Goal: Task Accomplishment & Management: Manage account settings

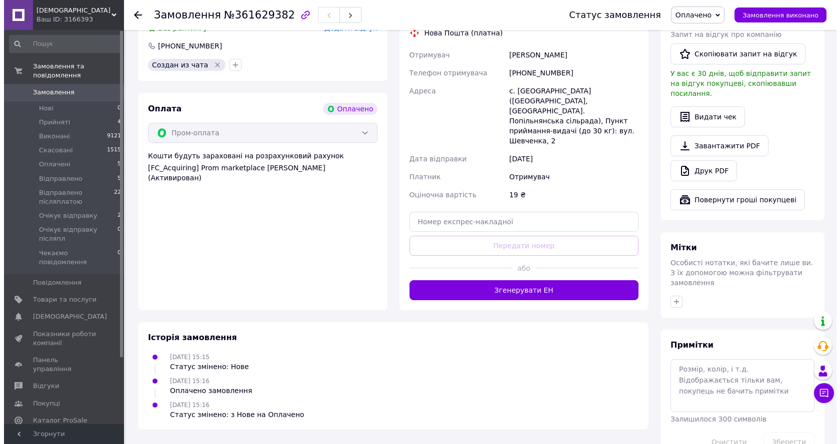
scroll to position [378, 0]
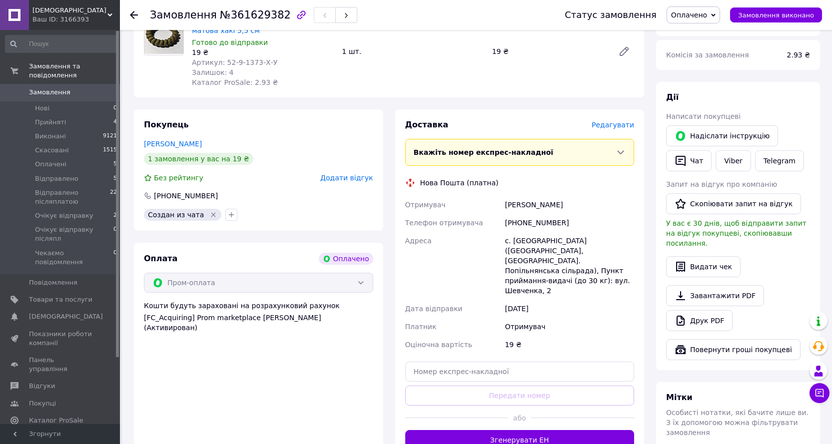
click at [610, 121] on span "Редагувати" at bounding box center [613, 125] width 42 height 8
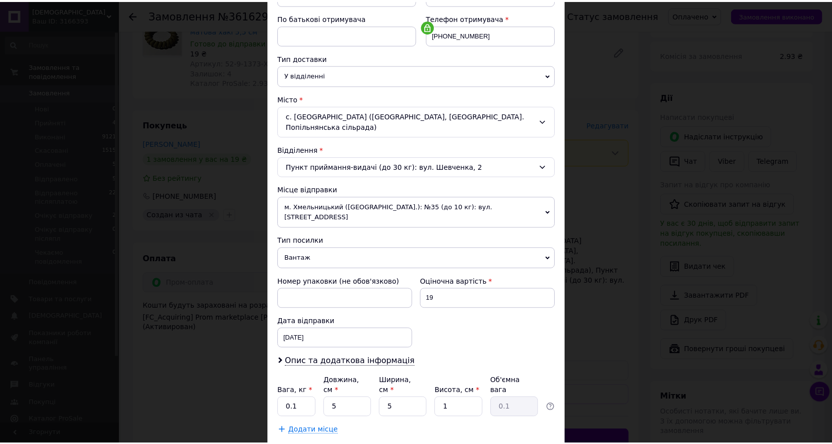
scroll to position [219, 0]
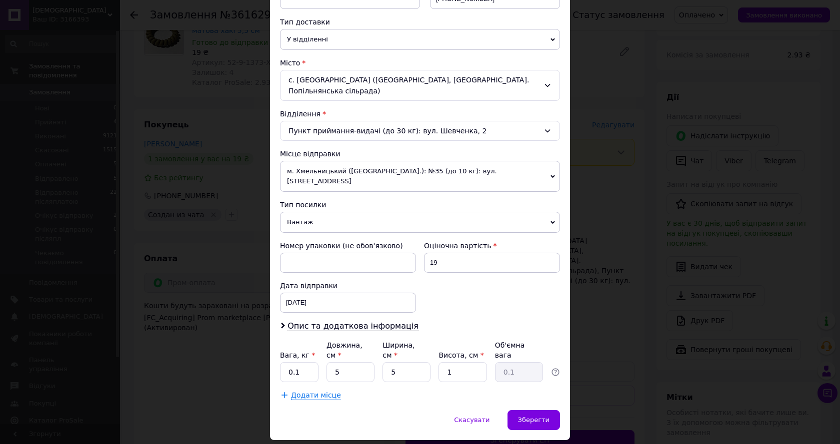
click at [310, 212] on span "Вантаж" at bounding box center [420, 222] width 280 height 21
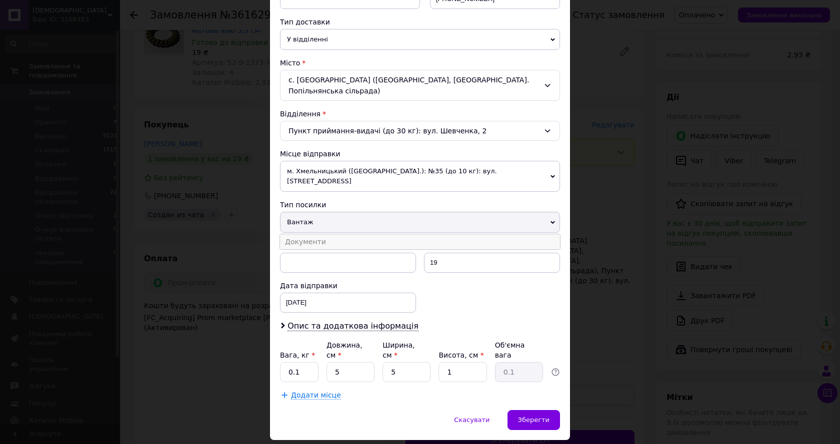
click at [307, 234] on li "Документи" at bounding box center [420, 241] width 280 height 15
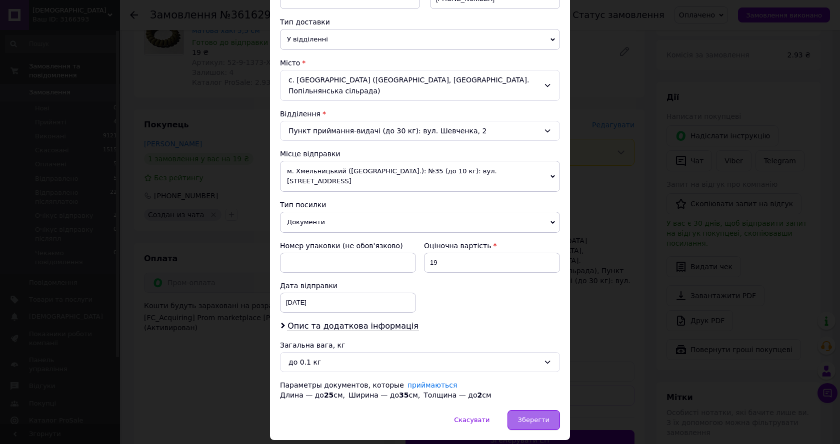
click at [534, 416] on span "Зберегти" at bounding box center [533, 419] width 31 height 7
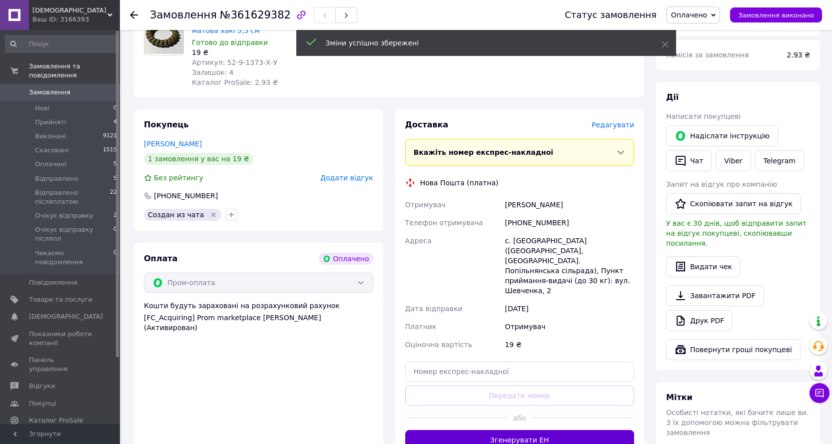
click at [493, 430] on button "Згенерувати ЕН" at bounding box center [519, 440] width 229 height 20
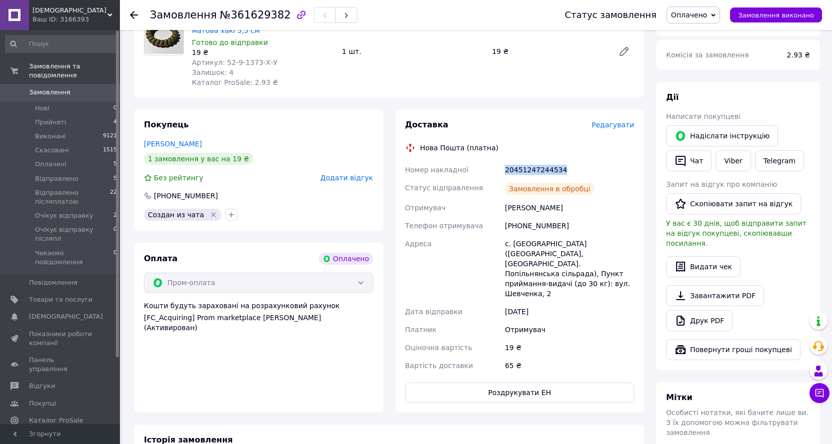
drag, startPoint x: 560, startPoint y: 159, endPoint x: 503, endPoint y: 159, distance: 57.0
click at [503, 161] on div "20451247244534" at bounding box center [569, 170] width 133 height 18
copy div "20451247244534"
click at [698, 155] on button "Чат" at bounding box center [688, 160] width 45 height 21
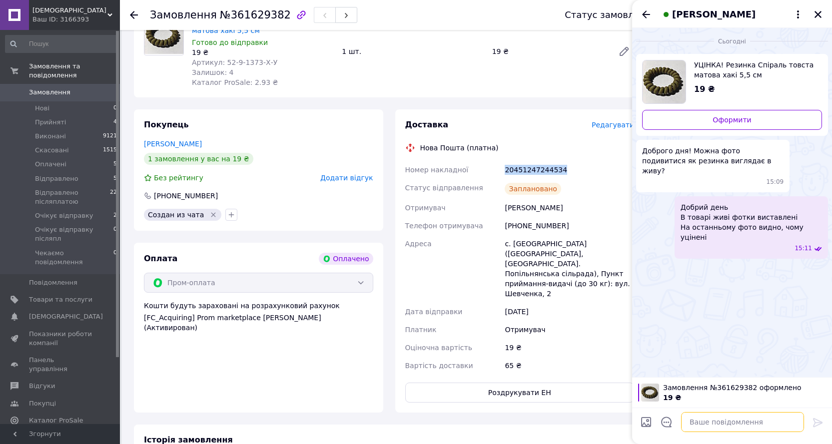
click at [715, 420] on textarea at bounding box center [742, 422] width 123 height 20
paste textarea "20451247244534"
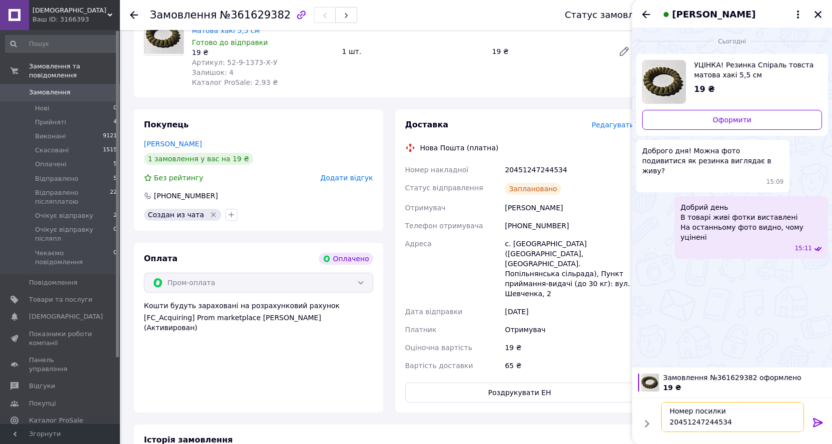
scroll to position [40, 0]
type textarea "Дякую за замовлення Номер посилки 20451247244534 Сьогодні виїде"
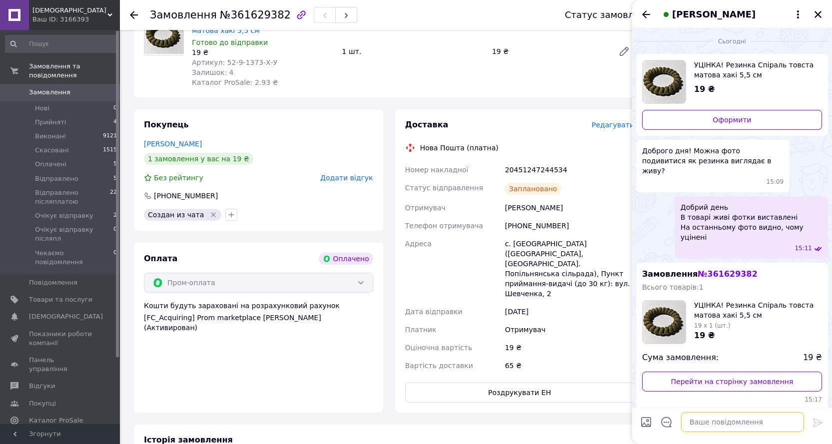
scroll to position [0, 0]
click at [817, 12] on icon "Закрити" at bounding box center [818, 14] width 9 height 9
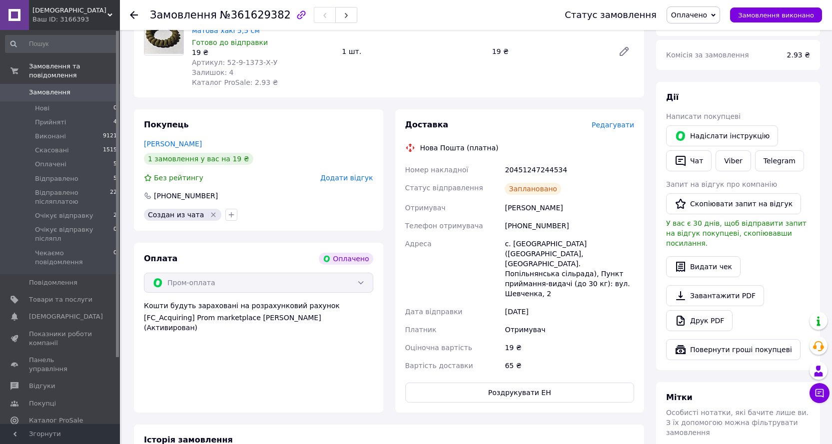
scroll to position [178, 0]
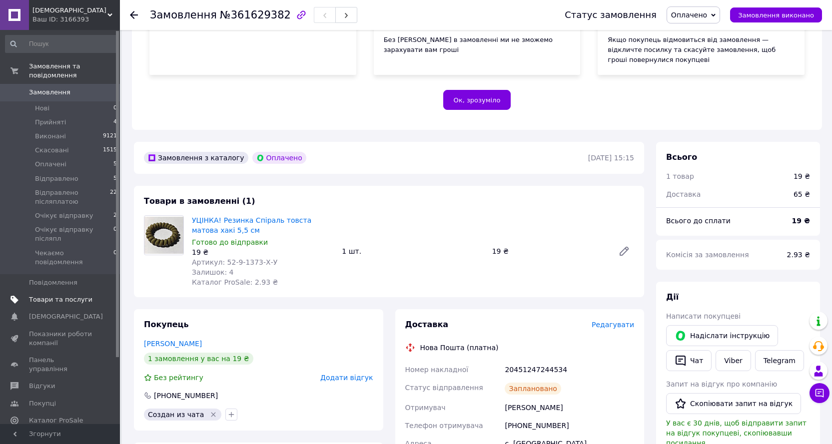
click at [45, 295] on span "Товари та послуги" at bounding box center [60, 299] width 63 height 9
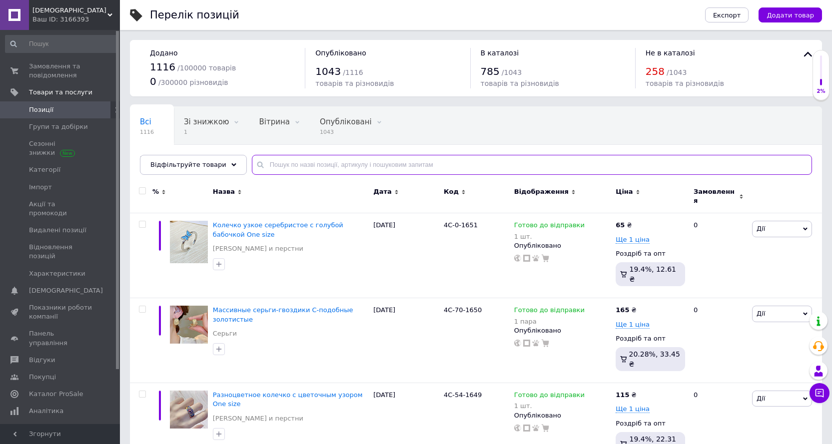
click at [356, 155] on input "text" at bounding box center [532, 165] width 560 height 20
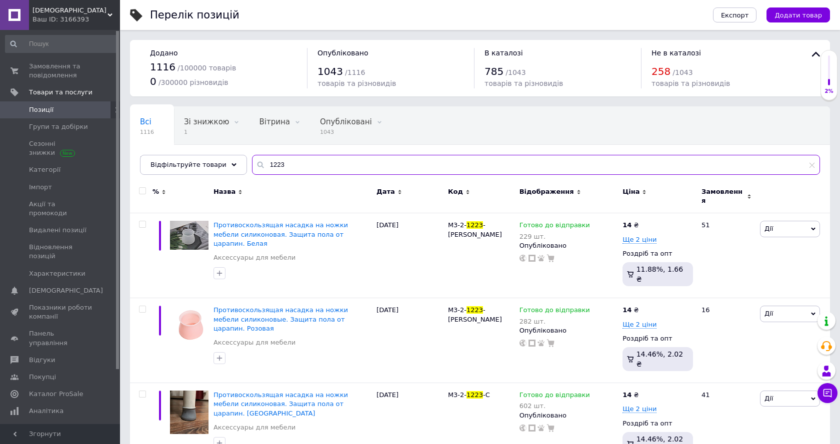
drag, startPoint x: 299, startPoint y: 169, endPoint x: 235, endPoint y: 163, distance: 63.8
click at [235, 163] on div "Всі 1116 Зі знижкою 1 Видалити Редагувати Вітрина 0 Видалити Редагувати Опублік…" at bounding box center [480, 140] width 700 height 68
type input "1545"
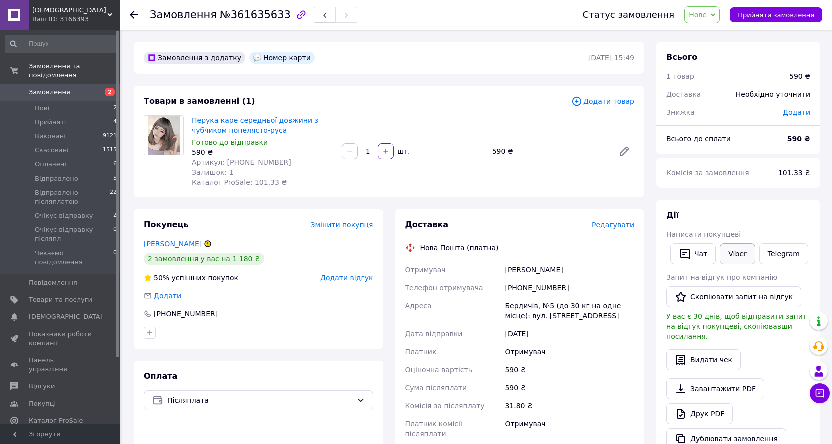
click at [733, 259] on link "Viber" at bounding box center [737, 253] width 35 height 21
click at [751, 14] on span "Прийняти замовлення" at bounding box center [776, 14] width 76 height 7
drag, startPoint x: 271, startPoint y: 15, endPoint x: 221, endPoint y: 15, distance: 50.5
click at [221, 15] on span "№361635633" at bounding box center [255, 15] width 71 height 12
copy span "361635633"
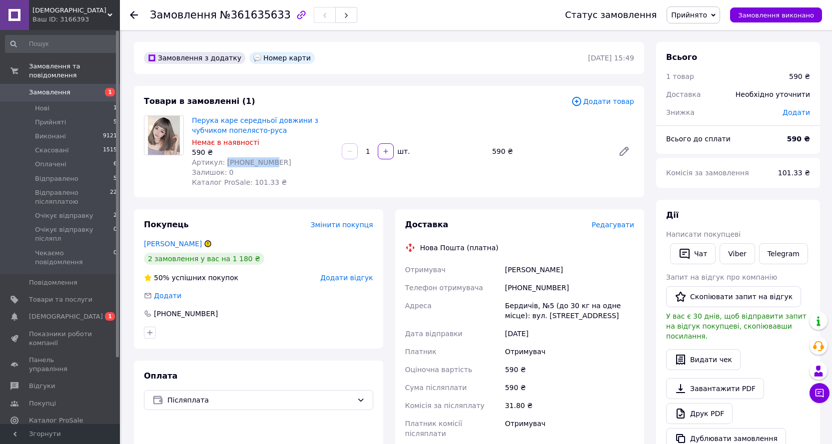
drag, startPoint x: 248, startPoint y: 164, endPoint x: 221, endPoint y: 164, distance: 26.5
click at [221, 164] on div "Артикул: 55-204-1511" at bounding box center [263, 162] width 142 height 10
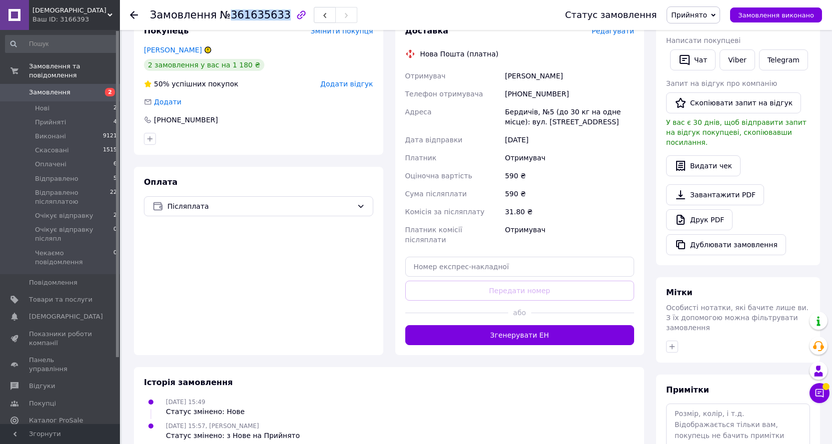
scroll to position [249, 0]
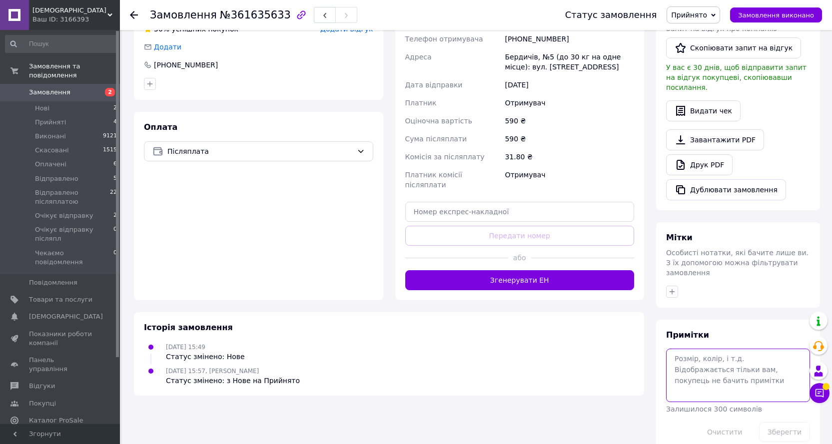
click at [708, 349] on textarea at bounding box center [738, 375] width 144 height 53
type textarea "Передоплата 100 грн"
click at [781, 422] on button "Зберегти" at bounding box center [784, 432] width 51 height 20
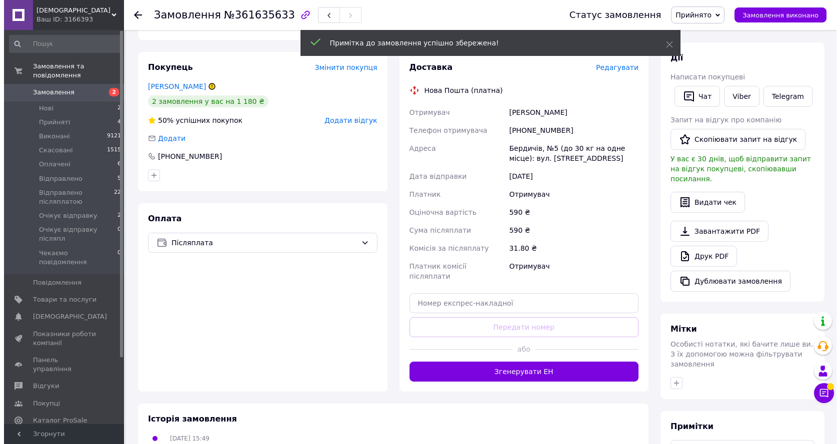
scroll to position [149, 0]
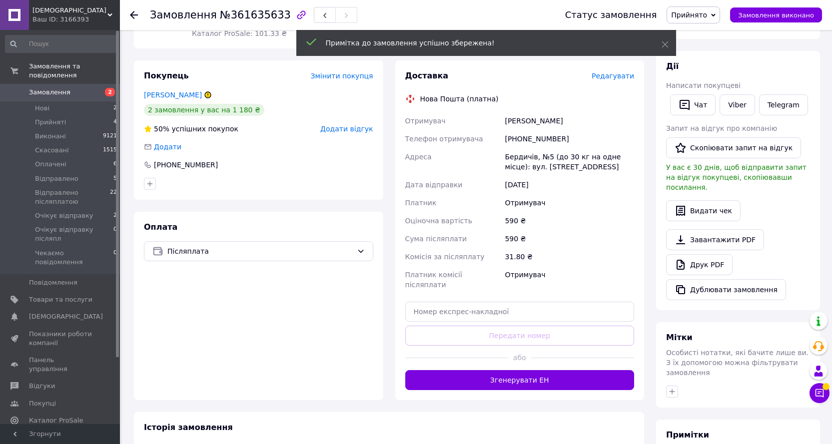
click at [621, 73] on span "Редагувати" at bounding box center [613, 76] width 42 height 8
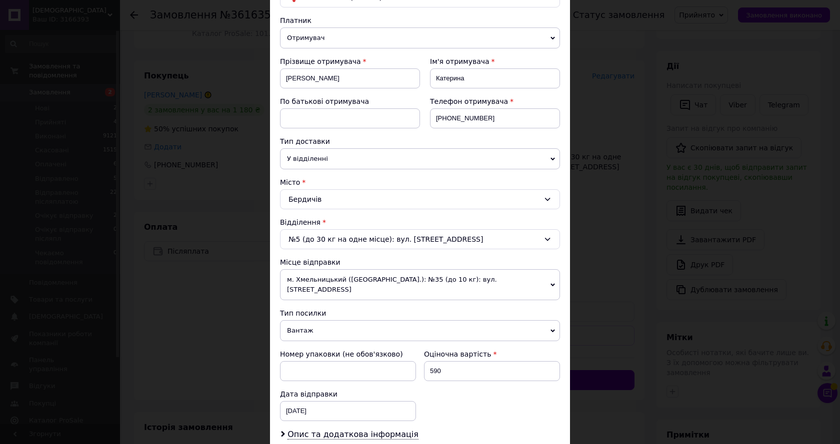
scroll to position [200, 0]
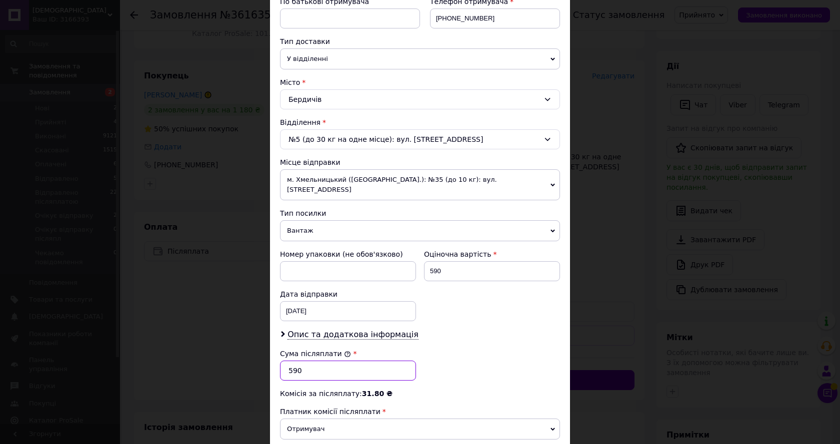
click at [284, 363] on input "590" at bounding box center [348, 371] width 136 height 20
type input "490"
click at [474, 345] on div "Сума післяплати * 490" at bounding box center [420, 365] width 288 height 40
click at [421, 263] on div "Оціночна вартість 590" at bounding box center [492, 265] width 144 height 40
type input "490"
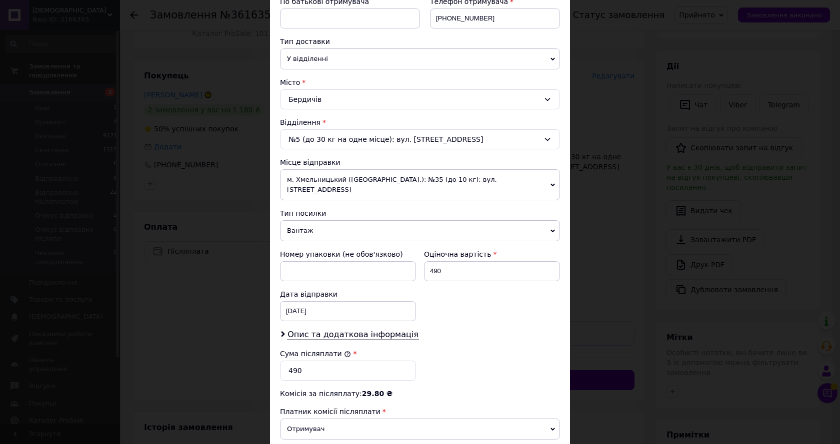
click at [473, 317] on div "Платник Отримувач Відправник Прізвище отримувача Вукалова Ім'я отримувача Катер…" at bounding box center [420, 212] width 280 height 592
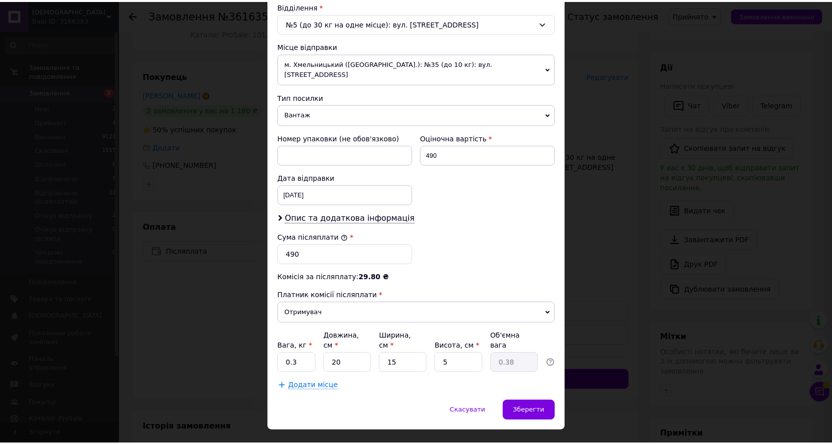
scroll to position [318, 0]
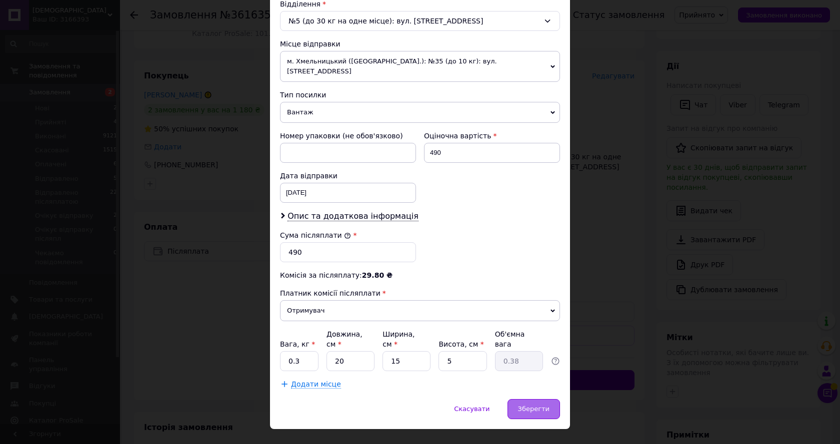
click at [538, 405] on span "Зберегти" at bounding box center [533, 408] width 31 height 7
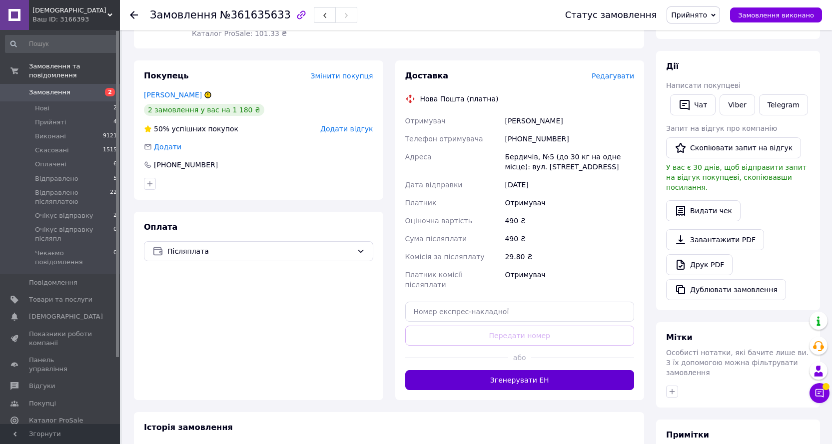
click at [522, 373] on button "Згенерувати ЕН" at bounding box center [519, 380] width 229 height 20
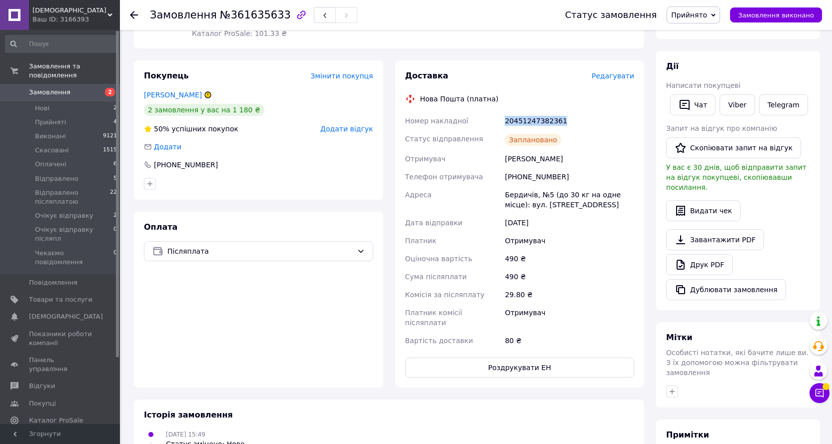
drag, startPoint x: 563, startPoint y: 121, endPoint x: 503, endPoint y: 123, distance: 60.0
click at [503, 123] on div "20451247382361" at bounding box center [569, 121] width 133 height 18
copy div "20451247382361"
click at [732, 103] on link "Viber" at bounding box center [737, 104] width 35 height 21
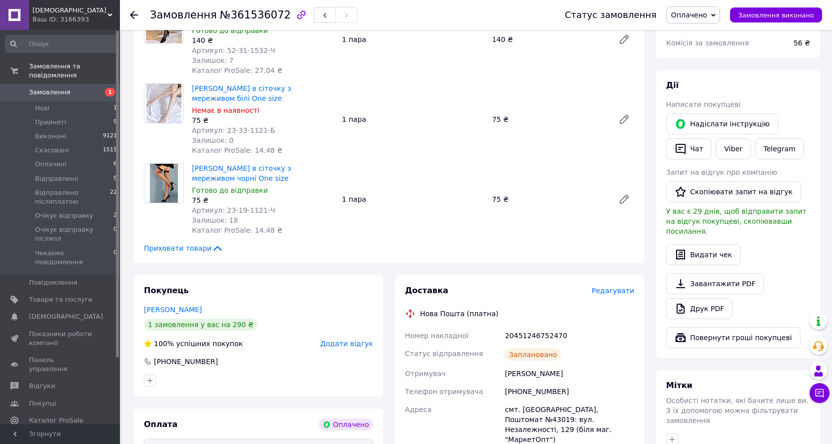
scroll to position [300, 0]
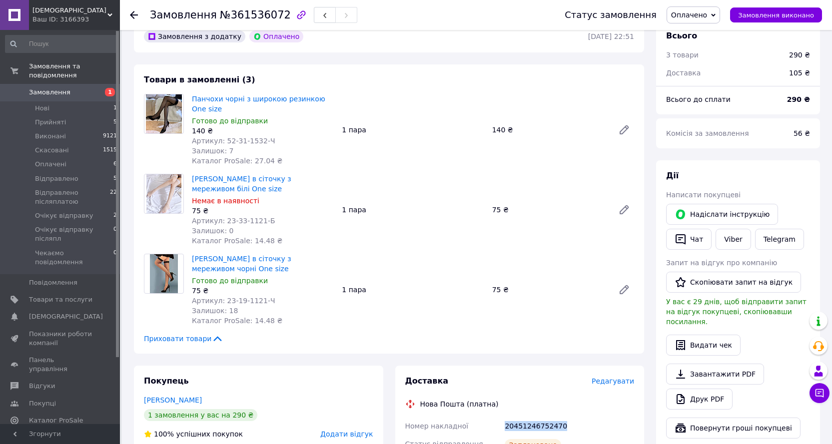
drag, startPoint x: 568, startPoint y: 416, endPoint x: 486, endPoint y: 413, distance: 82.0
copy div "Номер накладної 20451246752470"
click at [699, 230] on button "Чат" at bounding box center [688, 239] width 45 height 21
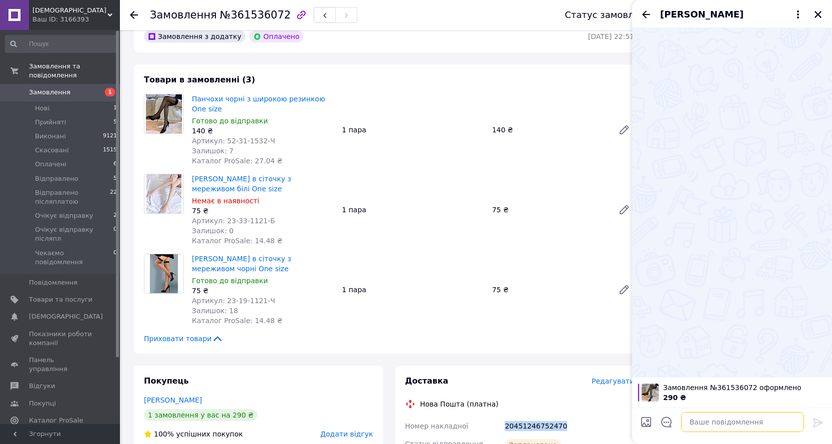
click at [731, 423] on textarea at bounding box center [742, 422] width 123 height 20
paste textarea "20451246752470"
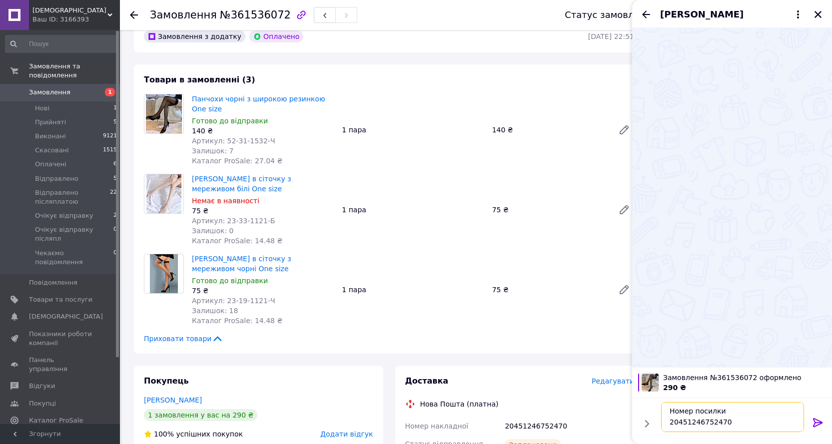
scroll to position [40, 0]
type textarea "Добрий день Номер посилки 20451246752470 Сьогодні виїде"
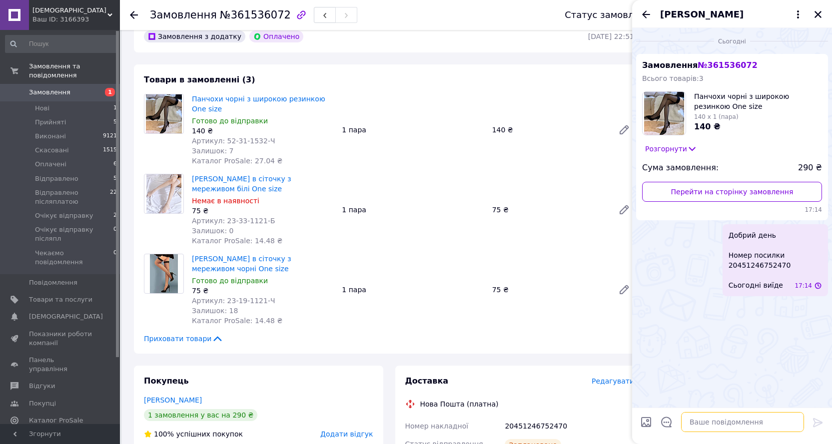
scroll to position [0, 0]
click at [819, 19] on button "Закрити" at bounding box center [818, 14] width 12 height 12
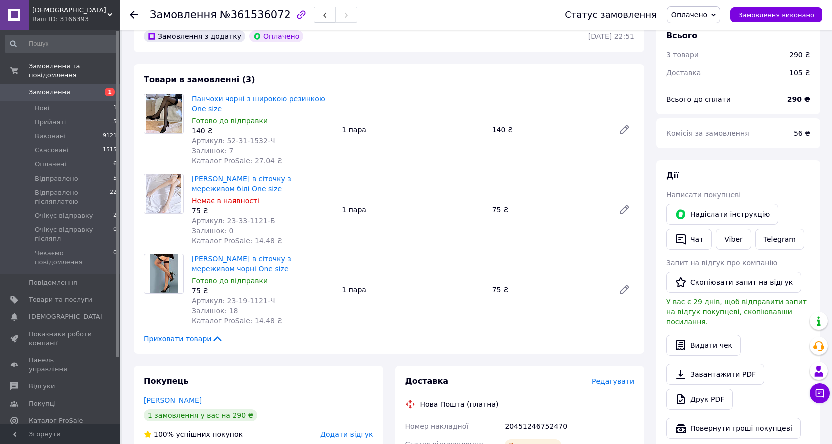
click at [702, 15] on span "Оплачено" at bounding box center [689, 15] width 36 height 8
click at [704, 109] on li "Очікує відправку" at bounding box center [716, 109] width 98 height 15
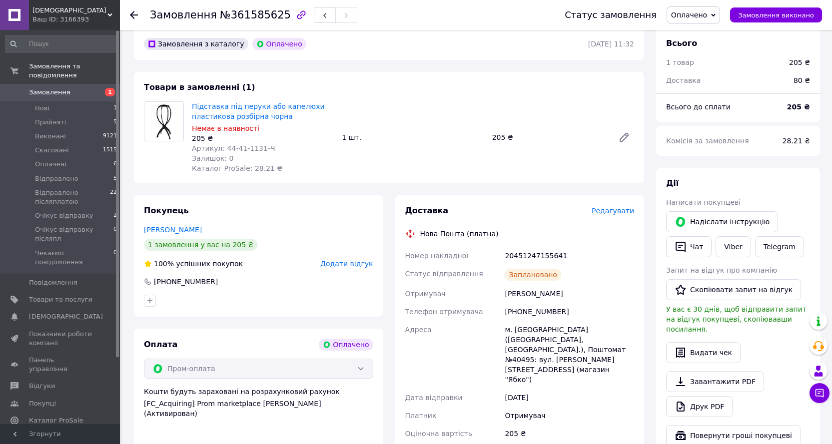
scroll to position [300, 0]
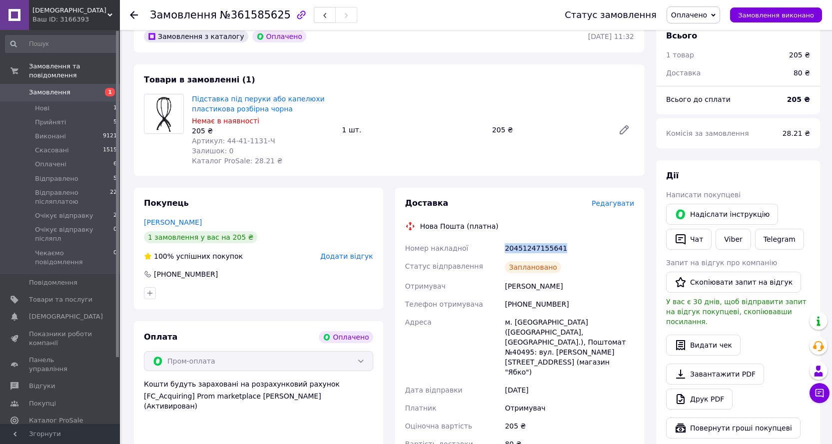
drag, startPoint x: 537, startPoint y: 238, endPoint x: 504, endPoint y: 240, distance: 33.5
click at [504, 240] on div "20451247155641" at bounding box center [569, 248] width 133 height 18
click at [694, 231] on button "Чат" at bounding box center [688, 239] width 45 height 21
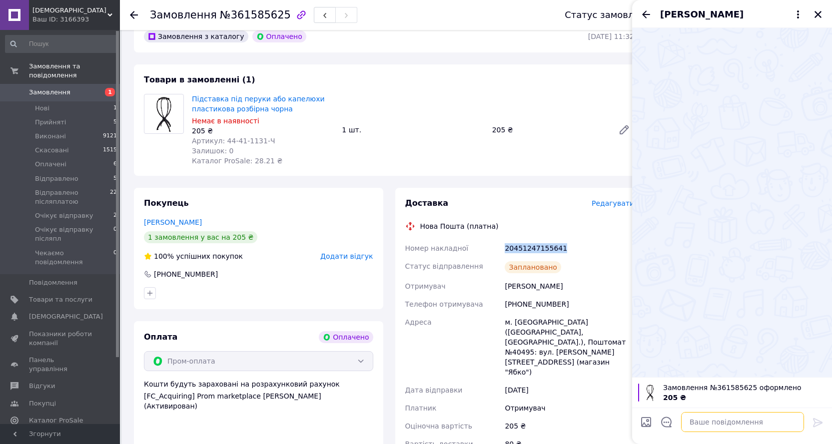
click at [729, 421] on textarea at bounding box center [742, 422] width 123 height 20
paste textarea "20451247155641"
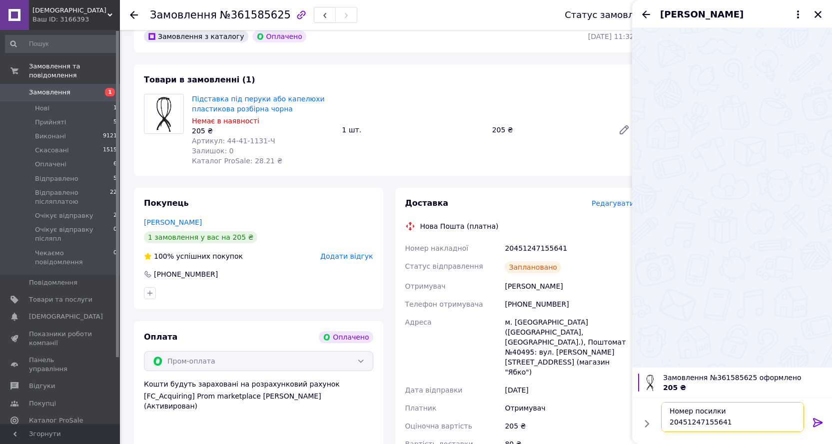
scroll to position [40, 0]
type textarea "Добрий день Номер посилки 20451247155641 Сьогодні виїде"
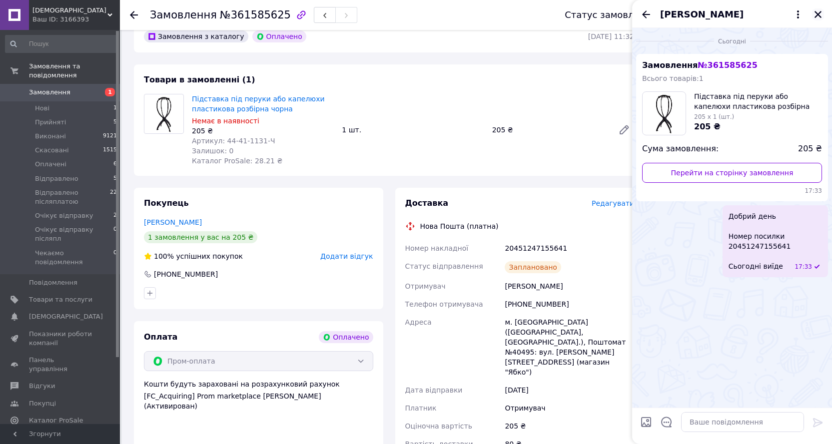
click at [817, 14] on icon "Закрити" at bounding box center [818, 14] width 9 height 9
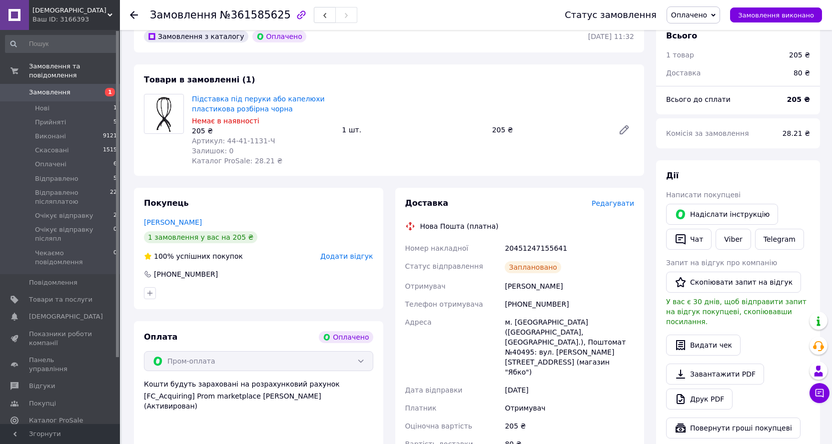
click at [706, 14] on span "Оплачено" at bounding box center [689, 15] width 36 height 8
click at [707, 106] on li "Очікує відправку" at bounding box center [716, 109] width 98 height 15
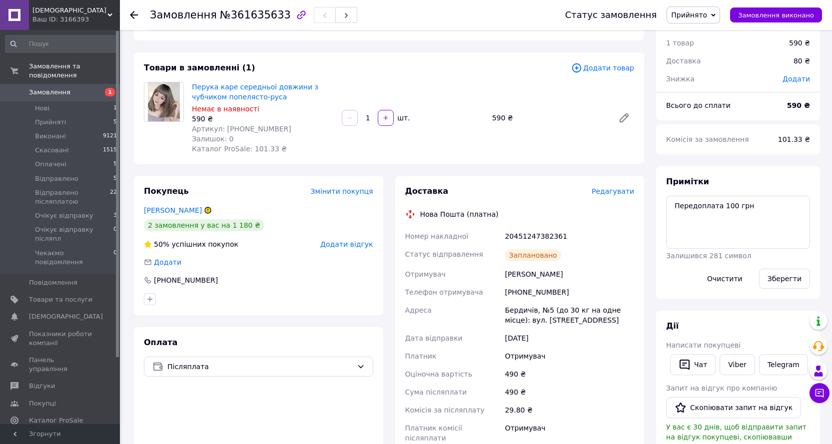
scroll to position [50, 0]
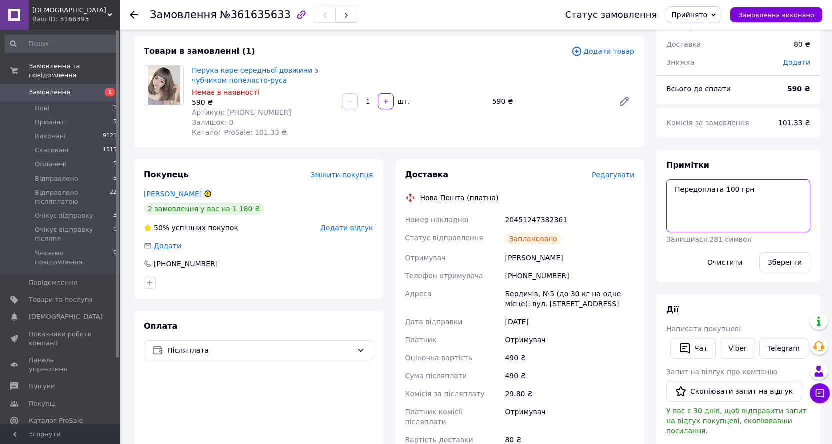
click at [771, 207] on textarea "Передоплата 100 грн" at bounding box center [738, 205] width 144 height 53
click at [702, 215] on textarea "Передоплата 100 грн + бежева сіточка" at bounding box center [738, 205] width 144 height 53
click at [674, 212] on textarea "Передоплата 100 грн + бежева сіточка 62" at bounding box center [738, 205] width 144 height 53
click at [784, 260] on button "Зберегти" at bounding box center [784, 262] width 51 height 20
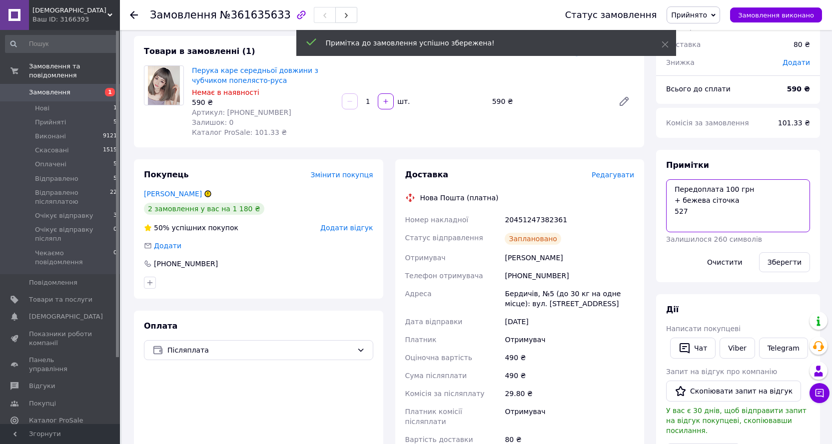
click at [711, 213] on textarea "Передоплата 100 грн + бежева сіточка 527" at bounding box center [738, 205] width 144 height 53
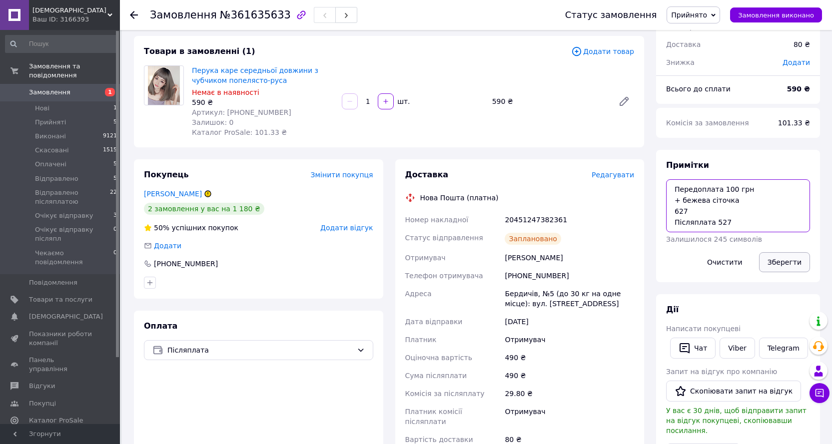
type textarea "Передоплата 100 грн + бежева сіточка 627 Післяплата 527"
click at [775, 261] on button "Зберегти" at bounding box center [784, 262] width 51 height 20
click at [707, 17] on span "Прийнято" at bounding box center [689, 15] width 36 height 8
click at [712, 99] on li "Очікує відправку післяпл" at bounding box center [716, 98] width 98 height 15
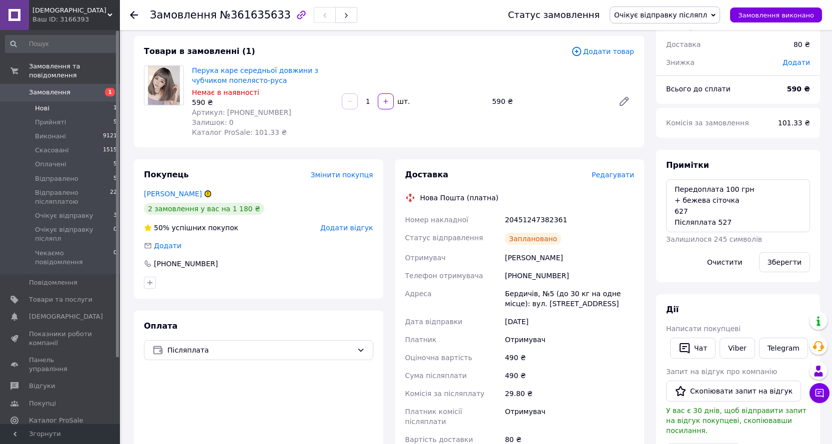
click at [44, 104] on span "Нові" at bounding box center [42, 108] width 14 height 9
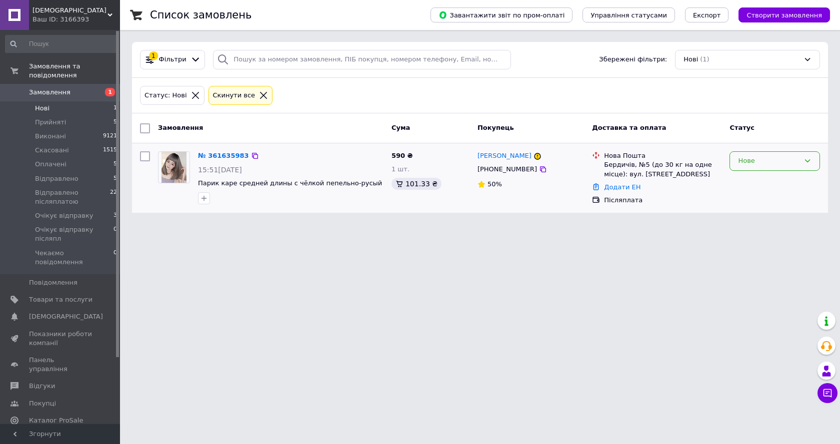
click at [762, 159] on div "Нове" at bounding box center [768, 161] width 61 height 10
click at [766, 219] on li "Скасовано" at bounding box center [774, 218] width 89 height 18
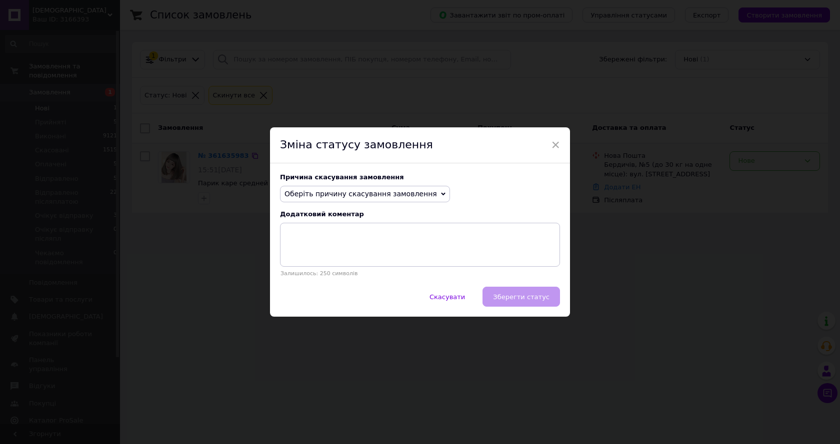
click at [348, 192] on span "Оберіть причину скасування замовлення" at bounding box center [360, 194] width 152 height 8
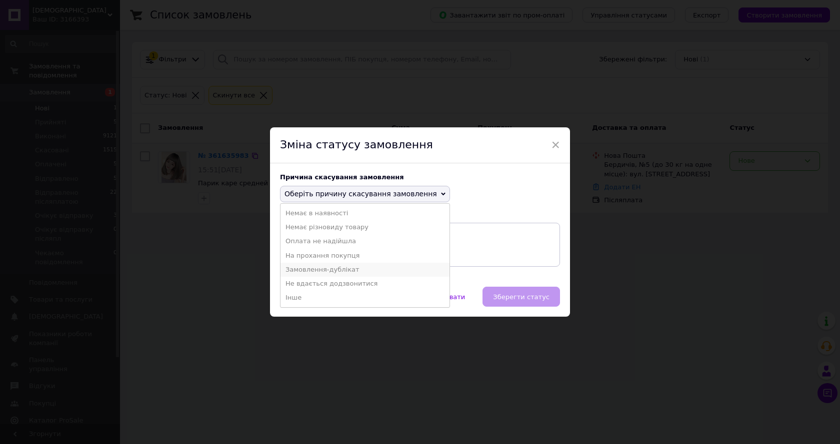
click at [330, 266] on li "Замовлення-дублікат" at bounding box center [364, 270] width 169 height 14
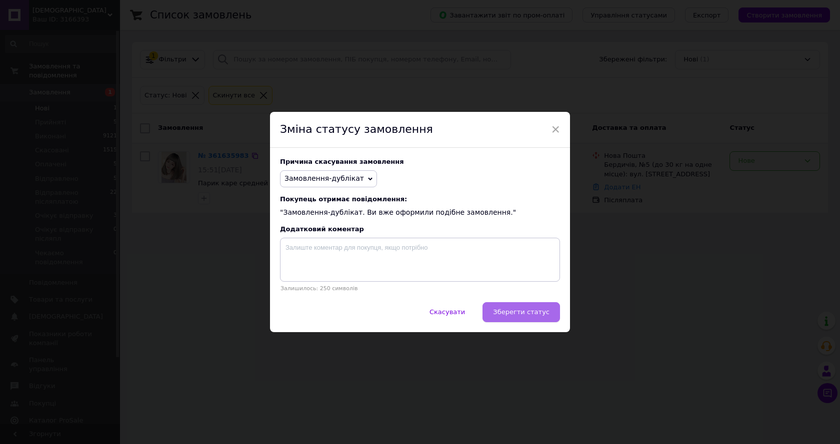
click at [524, 305] on button "Зберегти статус" at bounding box center [520, 312] width 77 height 20
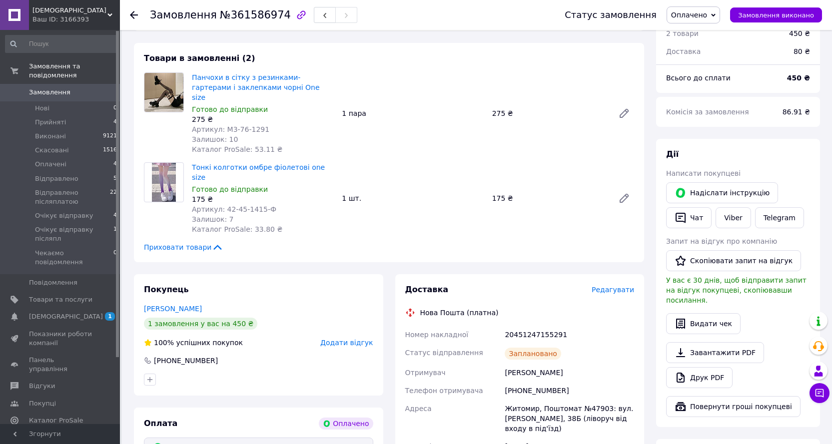
scroll to position [400, 0]
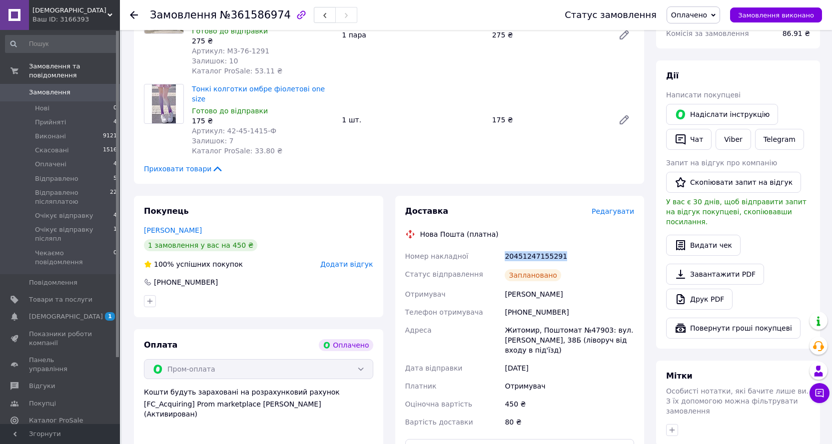
drag, startPoint x: 561, startPoint y: 225, endPoint x: 494, endPoint y: 223, distance: 66.5
click at [494, 247] on div "Номер накладної 20451247155291 Статус відправлення Заплановано Отримувач [PERSO…" at bounding box center [519, 339] width 233 height 184
click at [696, 129] on button "Чат" at bounding box center [688, 139] width 45 height 21
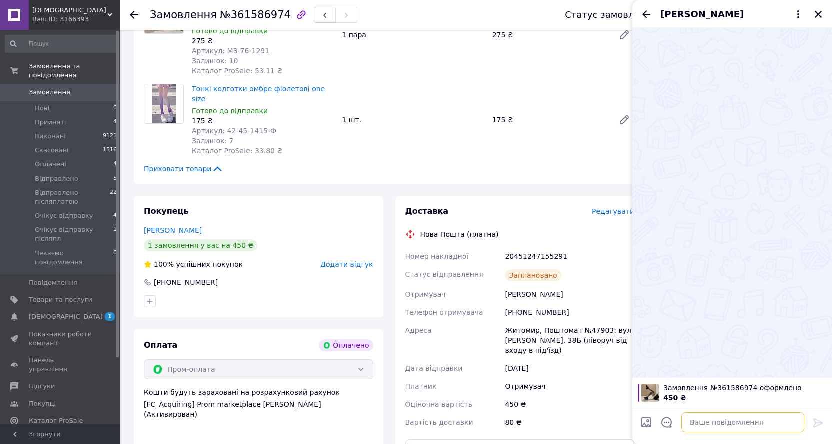
click at [711, 423] on textarea at bounding box center [742, 422] width 123 height 20
paste textarea "20451247155291"
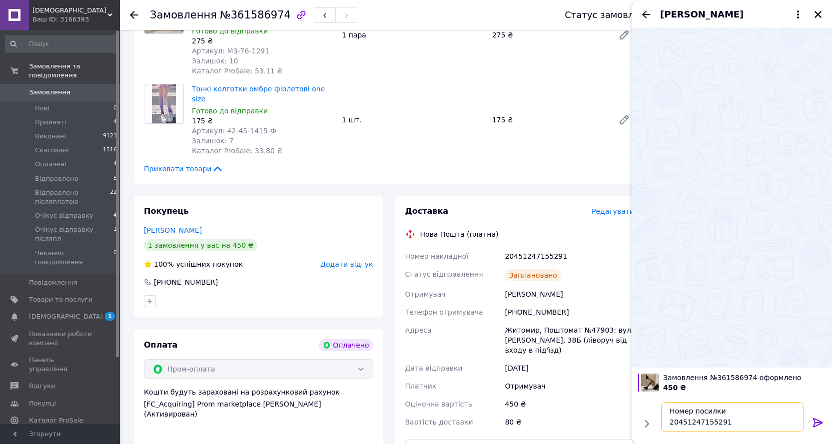
scroll to position [40, 0]
type textarea "Добрий день Номер посилки 20451247155291 Сьогодні виїде"
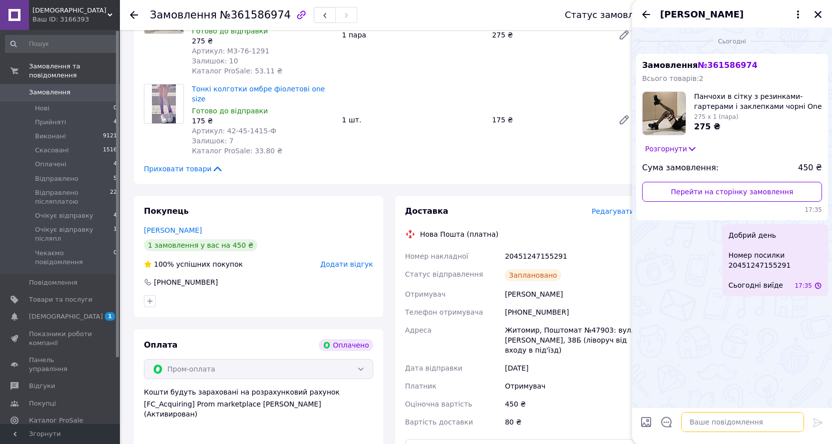
scroll to position [0, 0]
click at [812, 12] on div "[PERSON_NAME]" at bounding box center [732, 14] width 200 height 28
click at [819, 13] on icon "Закрити" at bounding box center [818, 14] width 9 height 9
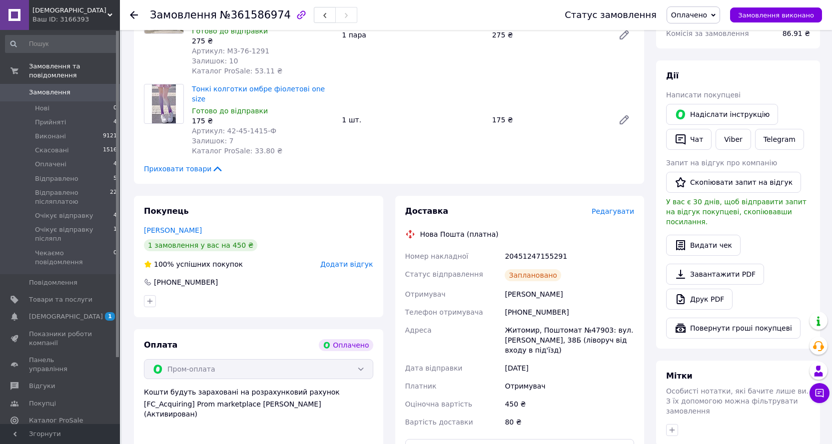
click at [695, 17] on span "Оплачено" at bounding box center [689, 15] width 36 height 8
click at [700, 107] on li "Очікує відправку" at bounding box center [716, 109] width 98 height 15
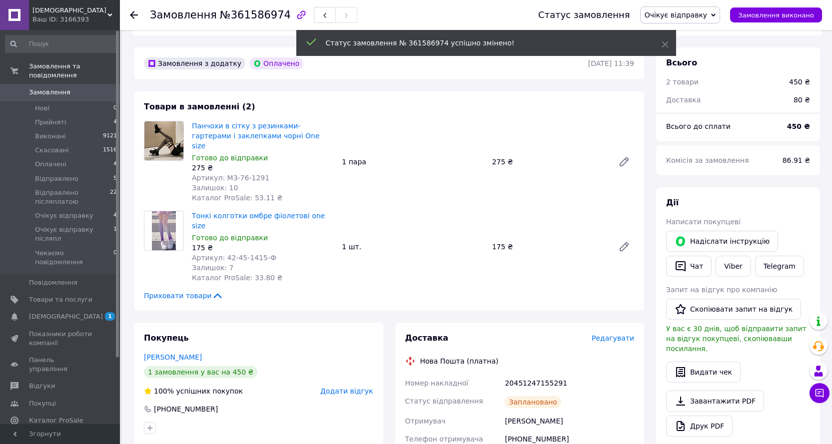
scroll to position [250, 0]
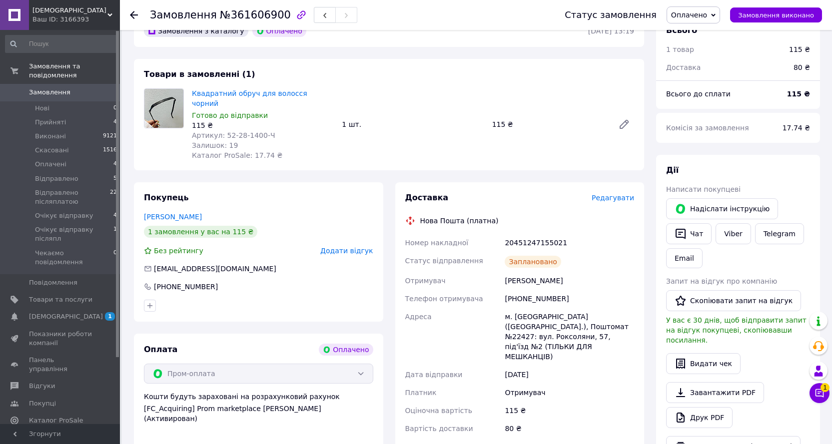
scroll to position [350, 0]
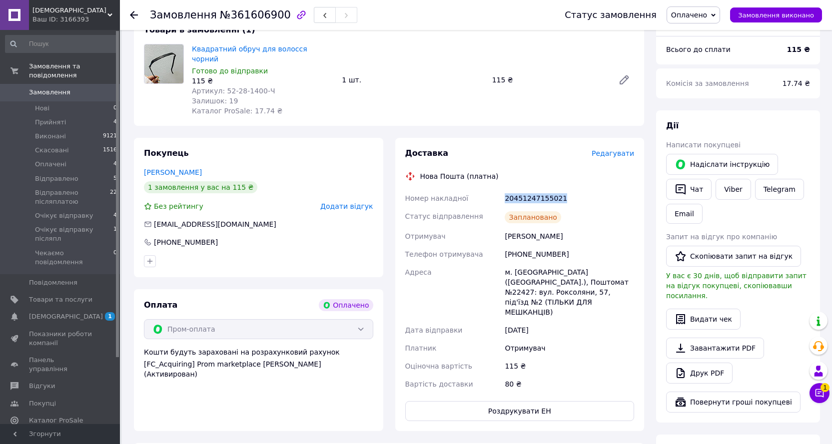
drag, startPoint x: 569, startPoint y: 180, endPoint x: 506, endPoint y: 181, distance: 62.5
click at [506, 189] on div "20451247155021" at bounding box center [569, 198] width 133 height 18
copy div "20451247155021"
click at [693, 179] on button "Чат" at bounding box center [688, 189] width 45 height 21
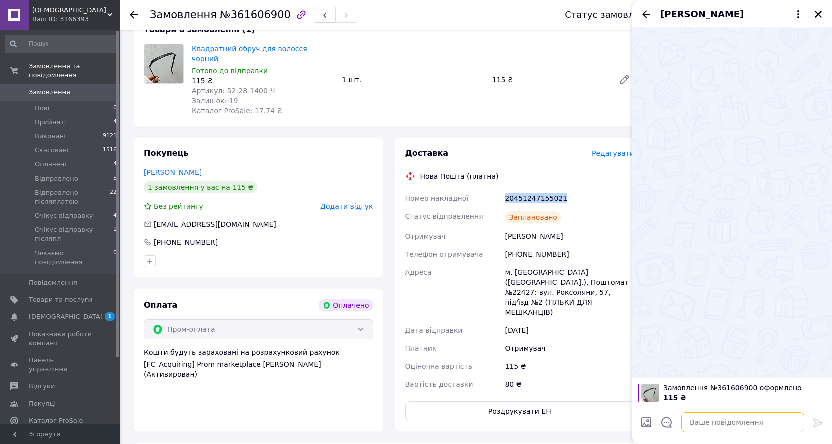
click at [714, 425] on textarea at bounding box center [742, 422] width 123 height 20
paste textarea "20451247155021"
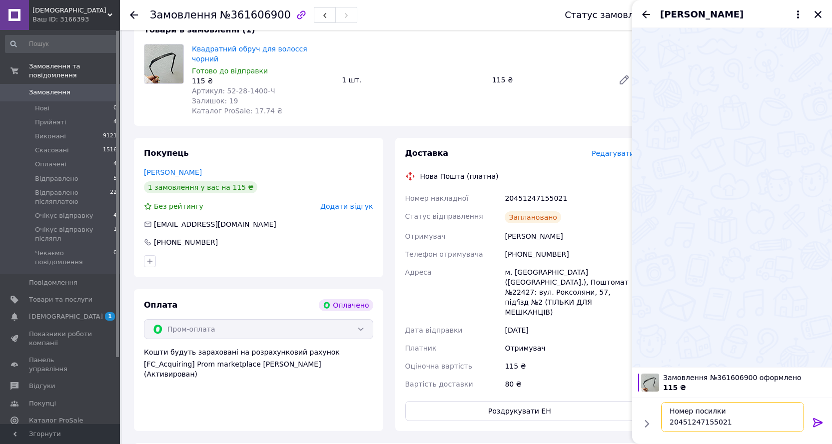
scroll to position [40, 0]
type textarea "Добрий день Номер посилки 20451247155021 Сьогодні виїде"
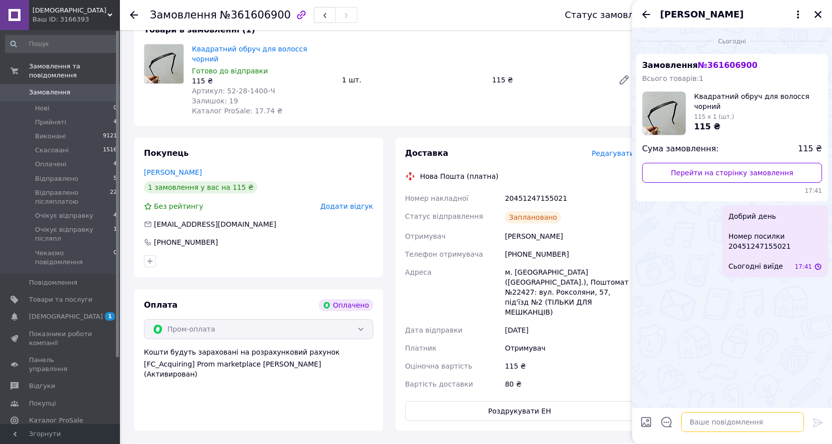
scroll to position [0, 0]
click at [820, 15] on icon "Закрити" at bounding box center [818, 14] width 9 height 9
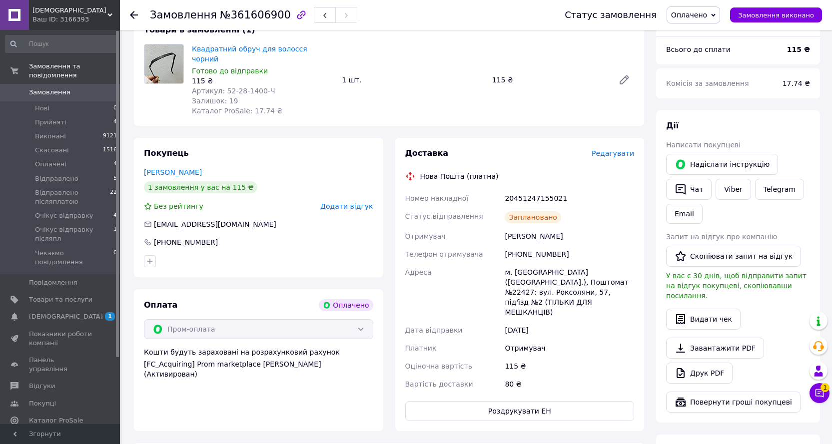
click at [703, 13] on span "Оплачено" at bounding box center [689, 15] width 36 height 8
click at [705, 110] on li "Очікує відправку" at bounding box center [716, 109] width 98 height 15
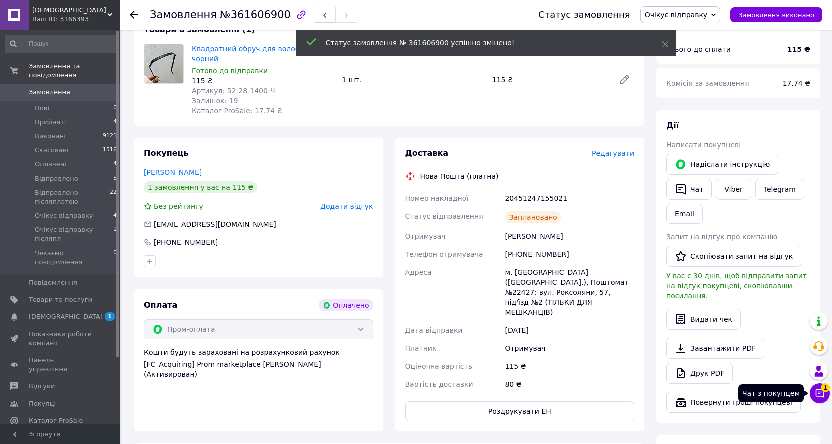
click at [819, 387] on button "Чат з покупцем 1" at bounding box center [820, 393] width 20 height 20
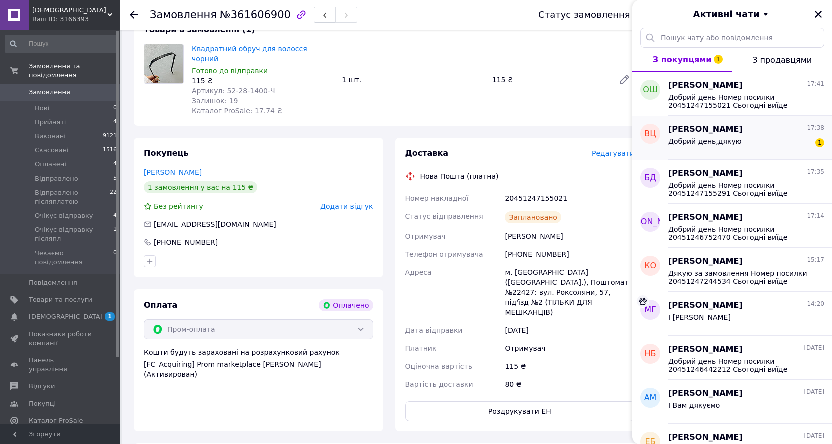
click at [732, 142] on span "Добрий день,дякую" at bounding box center [704, 141] width 73 height 8
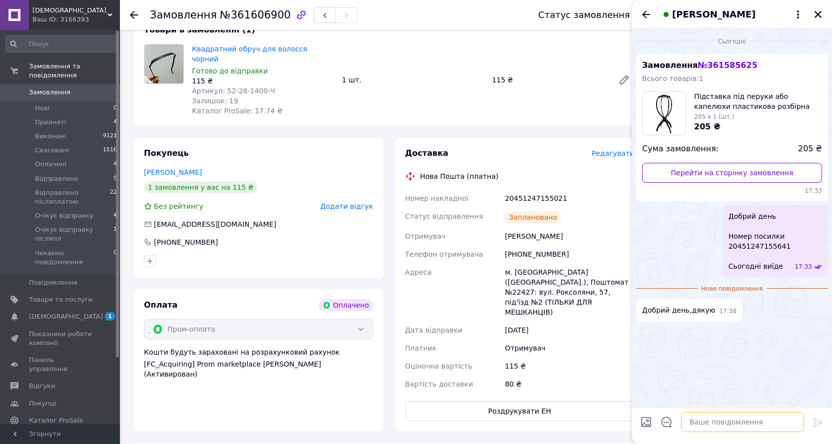
click at [729, 422] on textarea at bounding box center [742, 422] width 123 height 20
type textarea "І Вам дякуємо"
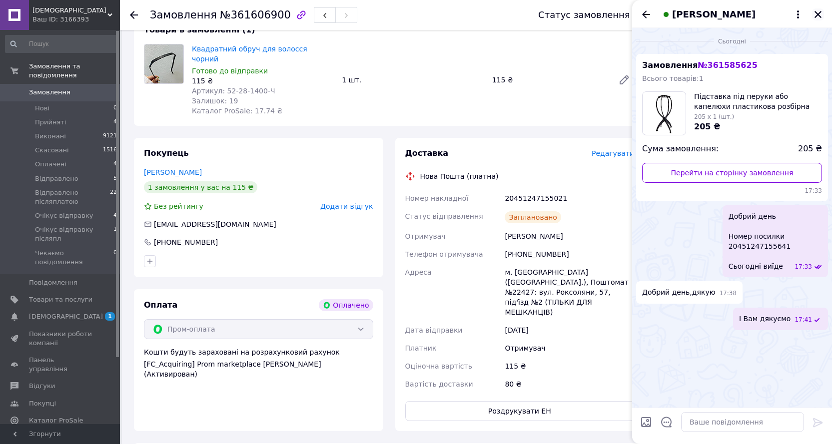
click at [819, 13] on icon "Закрити" at bounding box center [818, 14] width 7 height 7
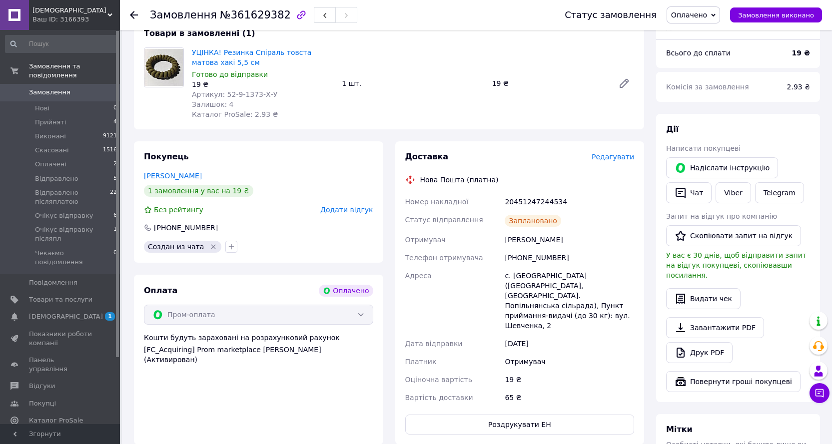
scroll to position [350, 0]
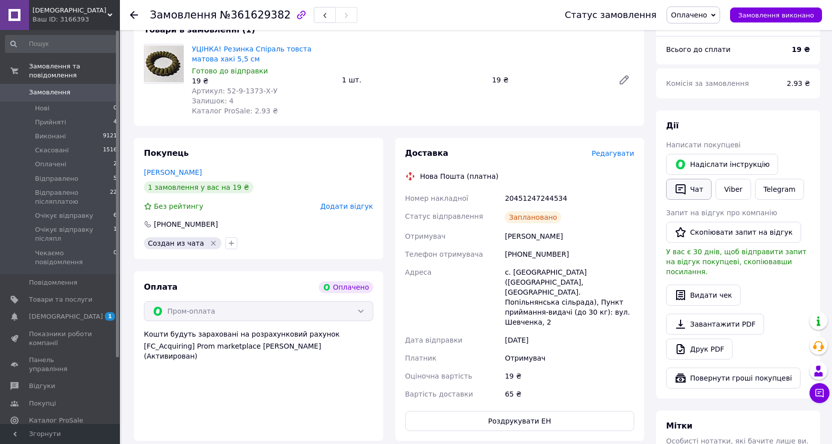
click at [700, 179] on button "Чат" at bounding box center [688, 189] width 45 height 21
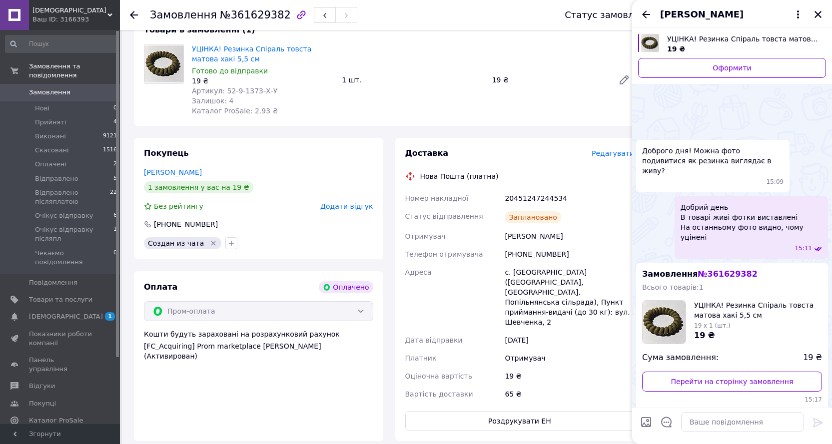
scroll to position [62, 0]
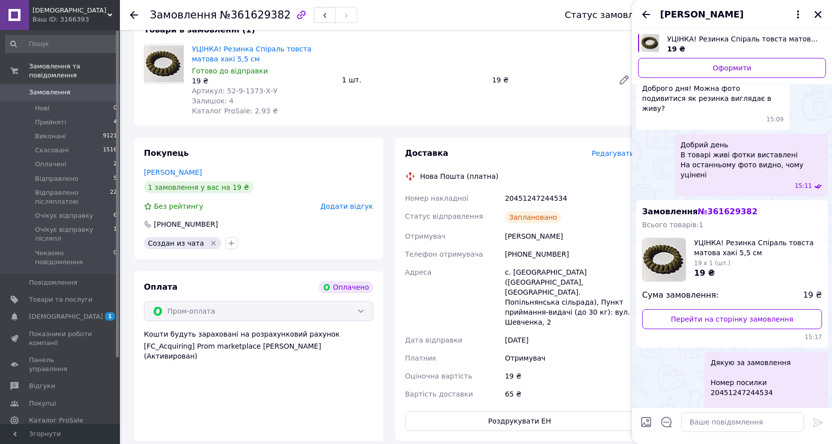
click at [818, 14] on icon "Закрити" at bounding box center [818, 14] width 7 height 7
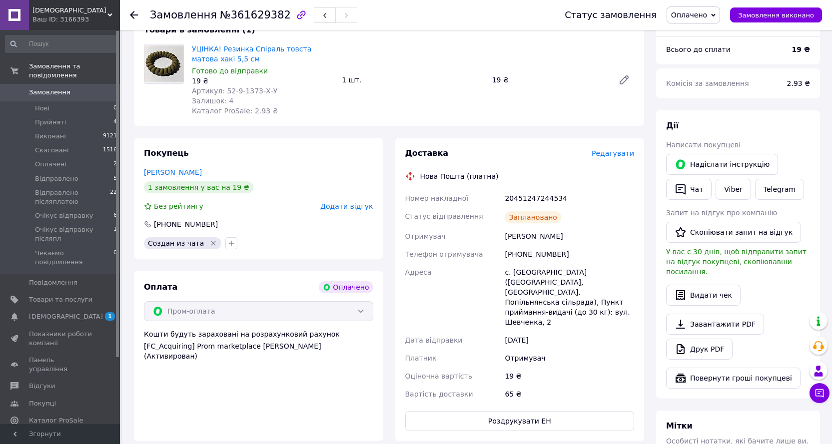
click at [707, 14] on span "Оплачено" at bounding box center [689, 15] width 36 height 8
click at [718, 82] on li "Очікує відправку" at bounding box center [716, 83] width 98 height 15
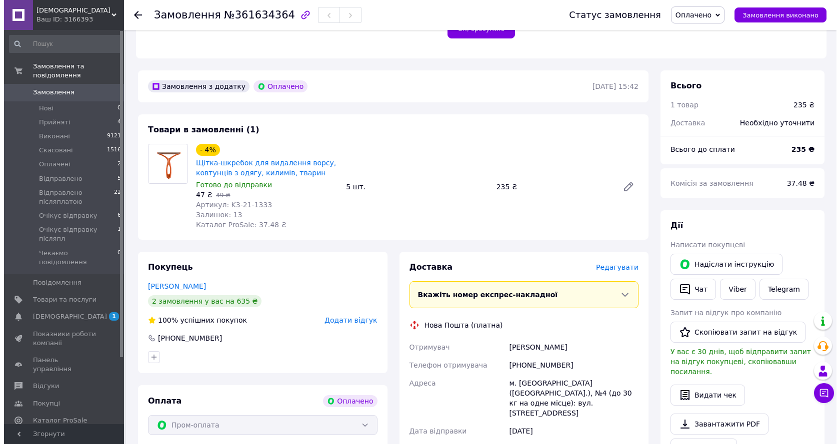
scroll to position [350, 0]
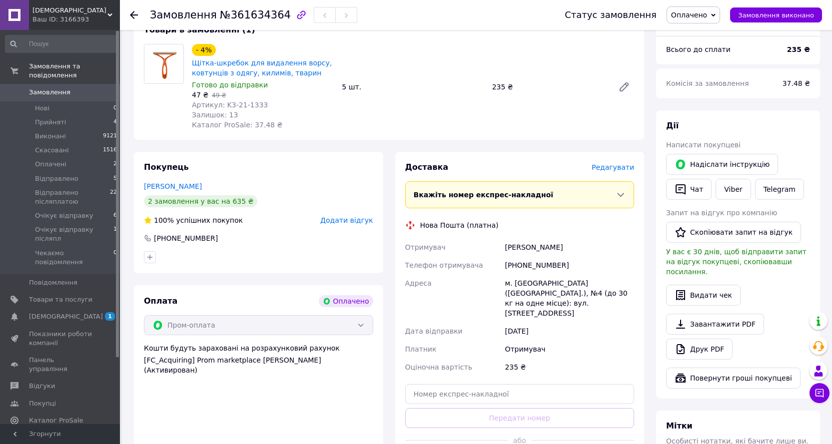
click at [608, 163] on span "Редагувати" at bounding box center [613, 167] width 42 height 8
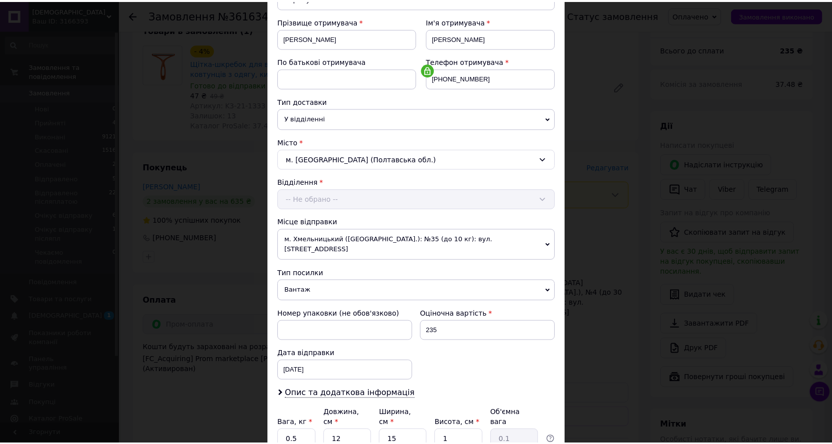
scroll to position [219, 0]
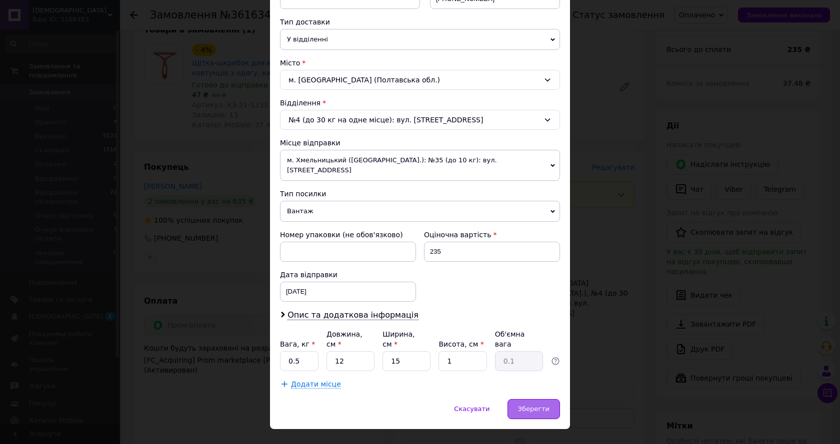
click at [532, 405] on span "Зберегти" at bounding box center [533, 408] width 31 height 7
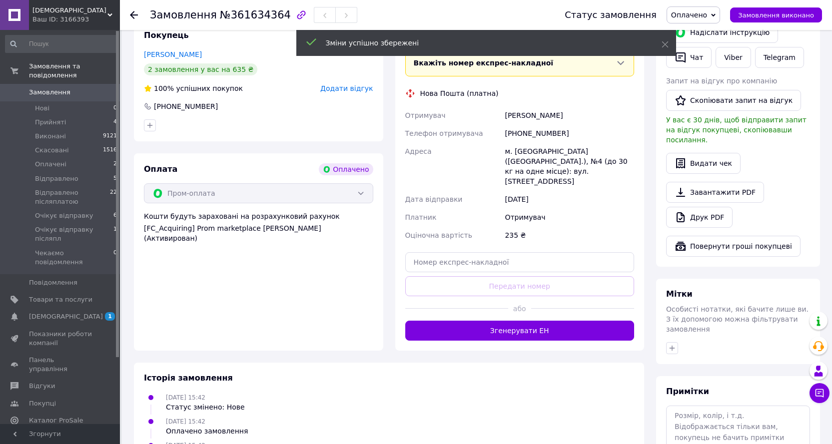
scroll to position [500, 0]
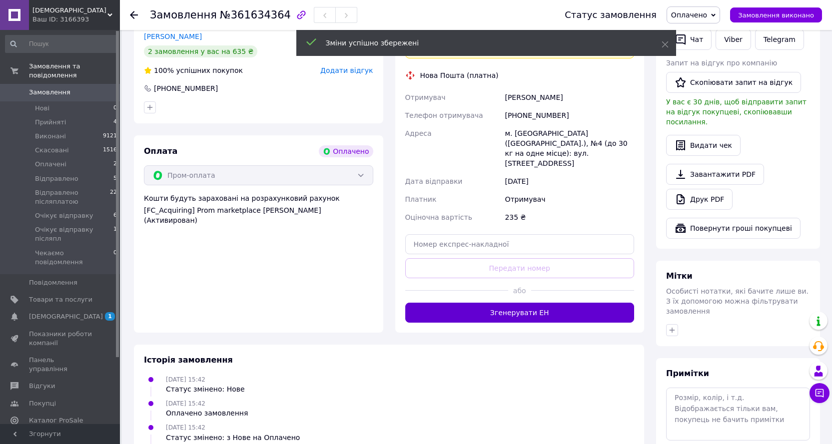
click at [488, 303] on button "Згенерувати ЕН" at bounding box center [519, 313] width 229 height 20
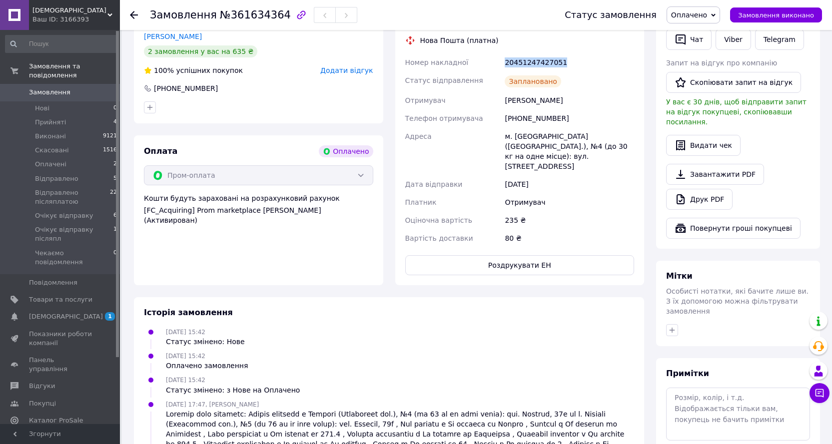
drag, startPoint x: 565, startPoint y: 55, endPoint x: 504, endPoint y: 49, distance: 60.8
click at [504, 53] on div "20451247427051" at bounding box center [569, 62] width 133 height 18
copy div "20451247427051"
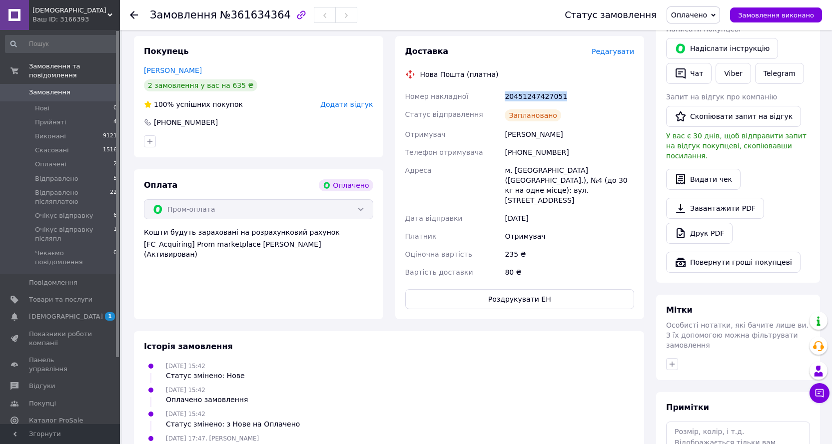
scroll to position [450, 0]
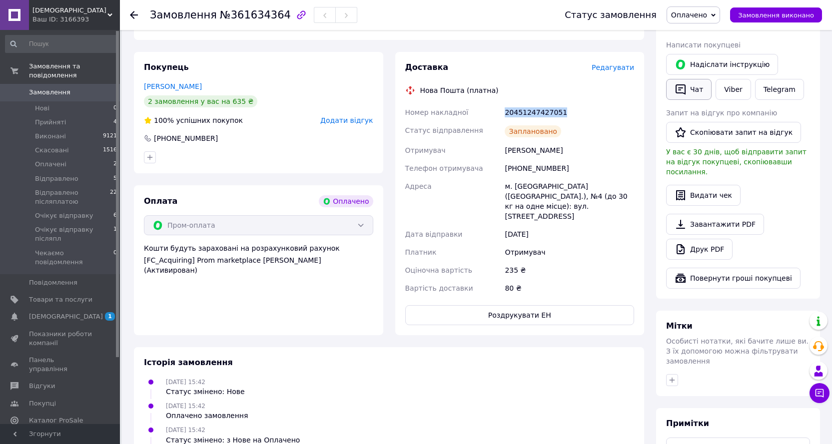
click at [687, 80] on button "Чат" at bounding box center [688, 89] width 45 height 21
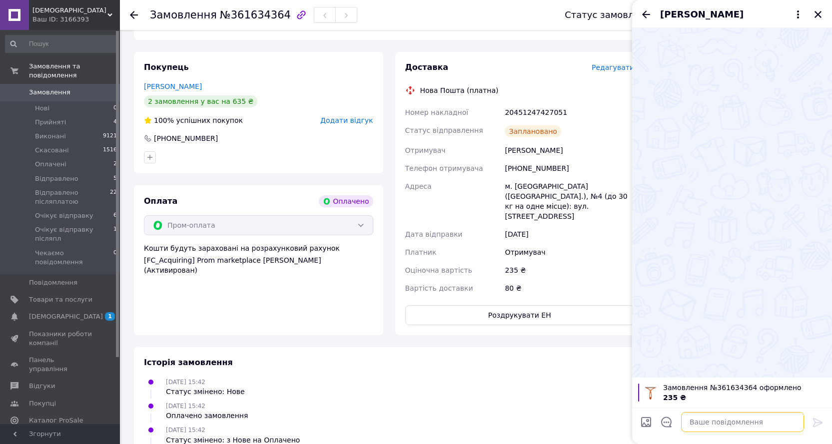
click at [750, 425] on textarea at bounding box center [742, 422] width 123 height 20
paste textarea "20451247427051"
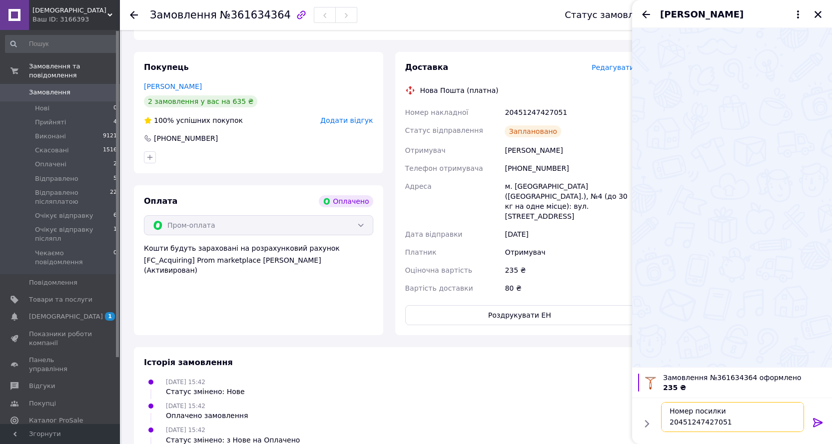
scroll to position [40, 0]
type textarea "Добрий день Номер посилки 20451247427051 Сьогодні виїде"
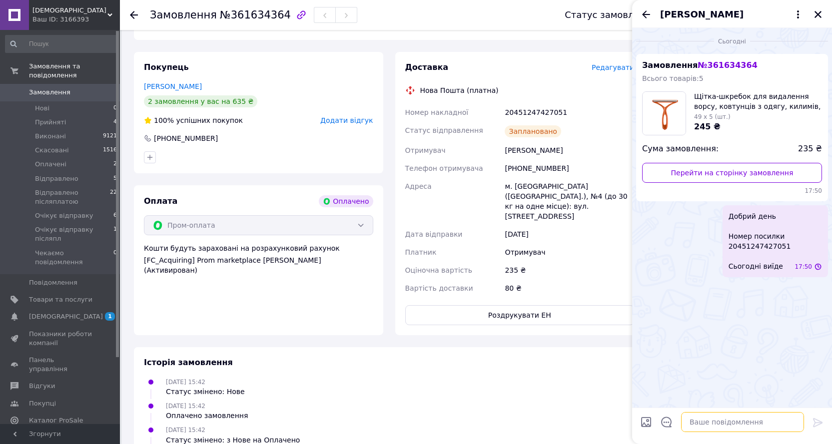
scroll to position [0, 0]
click at [825, 11] on div "Татьяна Бовт" at bounding box center [732, 14] width 200 height 28
click at [820, 12] on icon "Закрити" at bounding box center [818, 14] width 7 height 7
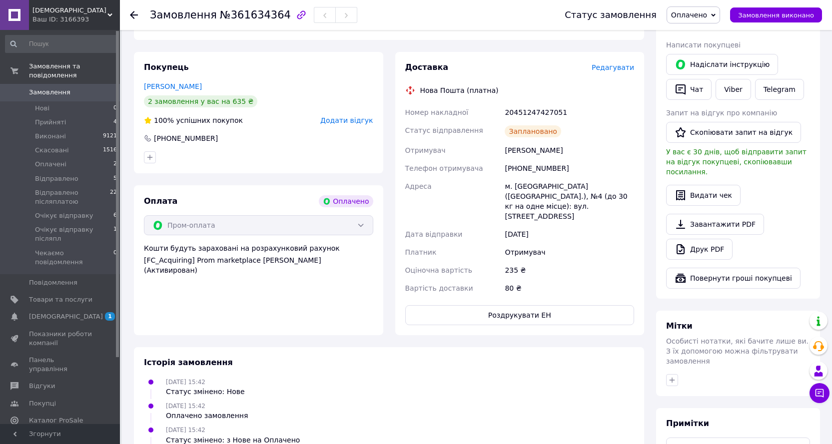
scroll to position [150, 0]
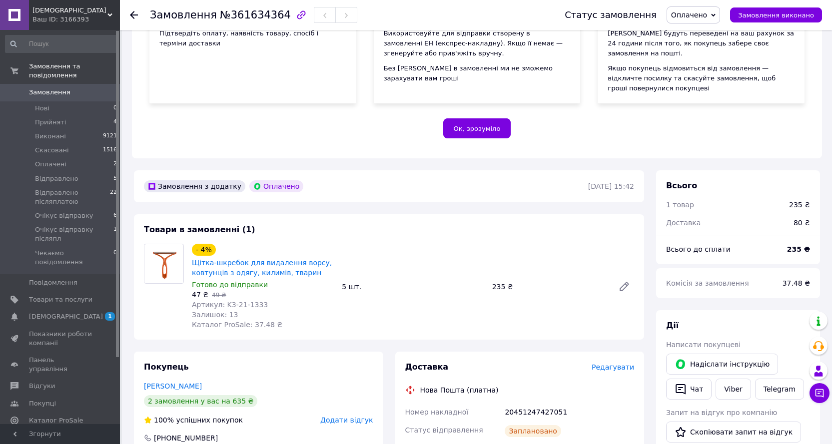
click at [707, 13] on span "Оплачено" at bounding box center [689, 15] width 36 height 8
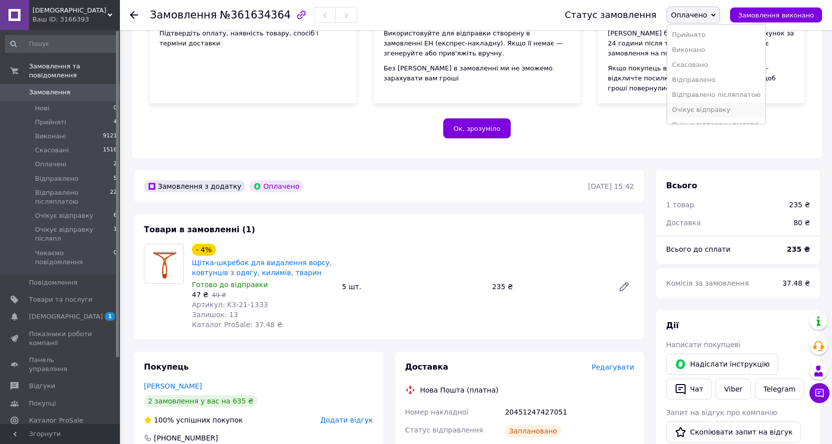
click at [710, 106] on li "Очікує відправку" at bounding box center [716, 109] width 98 height 15
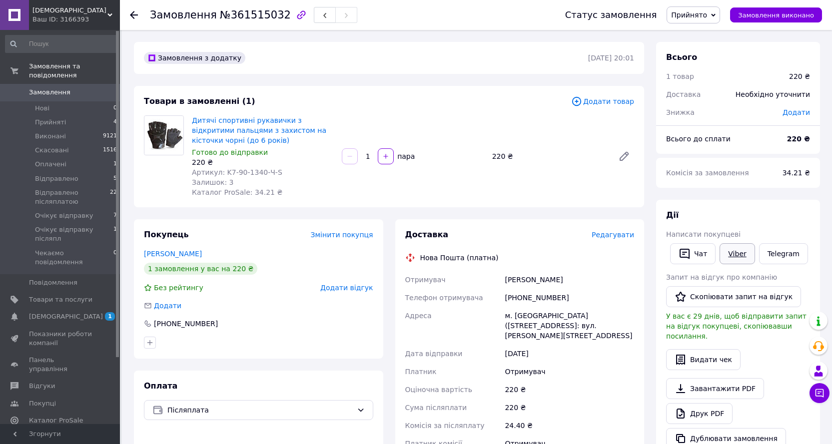
click at [732, 249] on link "Viber" at bounding box center [737, 253] width 35 height 21
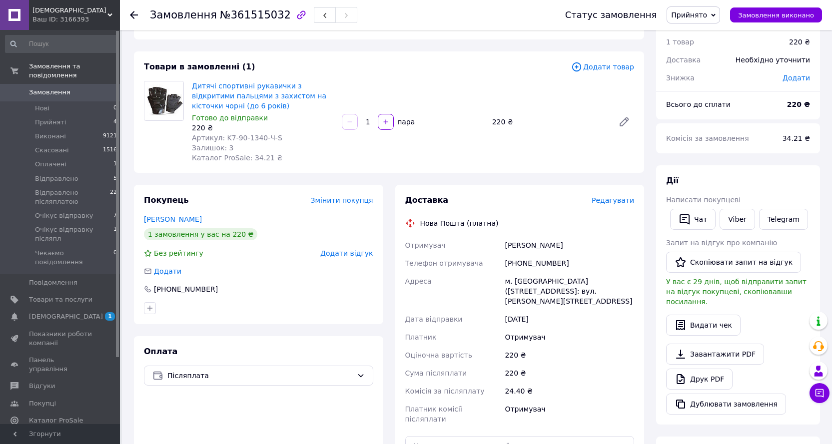
scroll to position [100, 0]
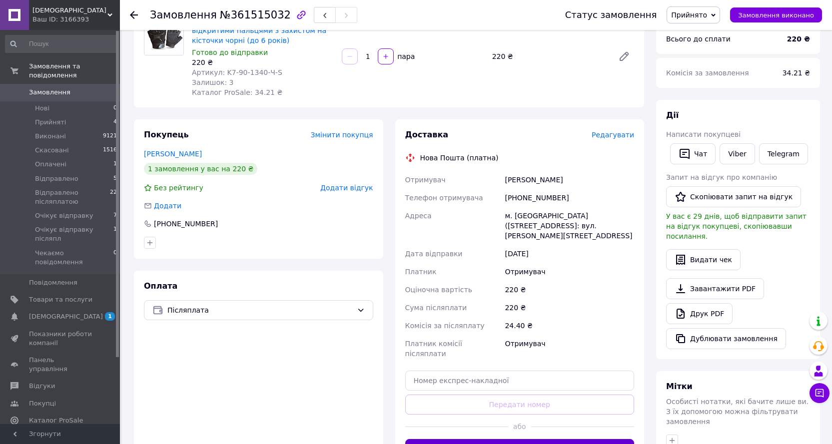
click at [524, 439] on button "Згенерувати ЕН" at bounding box center [519, 449] width 229 height 20
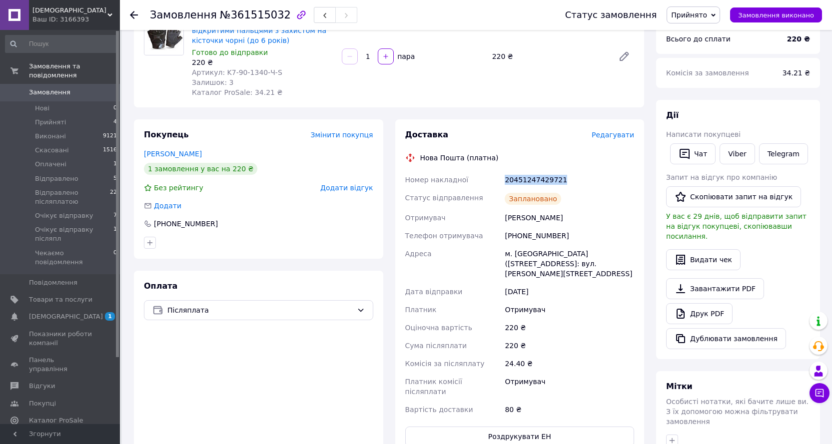
drag, startPoint x: 565, startPoint y: 182, endPoint x: 505, endPoint y: 183, distance: 60.5
click at [505, 183] on div "20451247429721" at bounding box center [569, 180] width 133 height 18
copy div "20451247429721"
click at [691, 148] on button "Чат" at bounding box center [692, 153] width 45 height 21
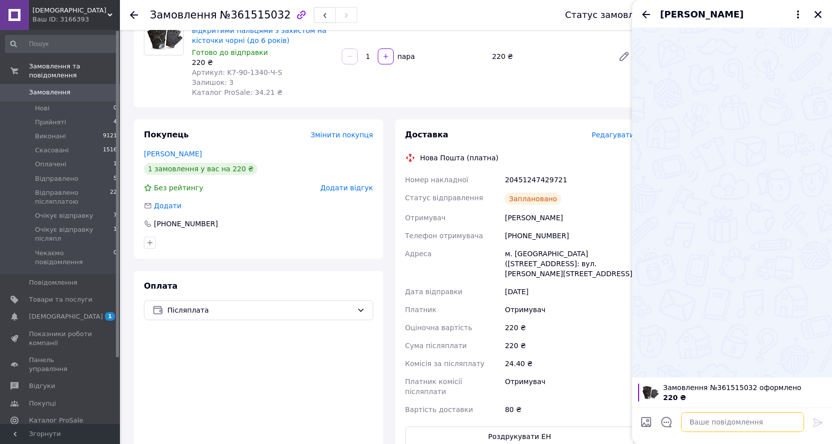
click at [720, 423] on textarea at bounding box center [742, 422] width 123 height 20
paste textarea "20451247429721"
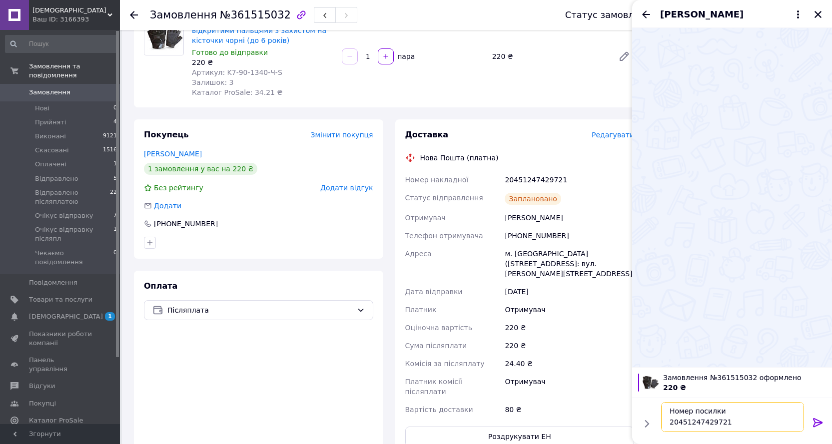
scroll to position [40, 0]
type textarea "Добрий день Номер посилки 20451247429721 Сьогодні виїде"
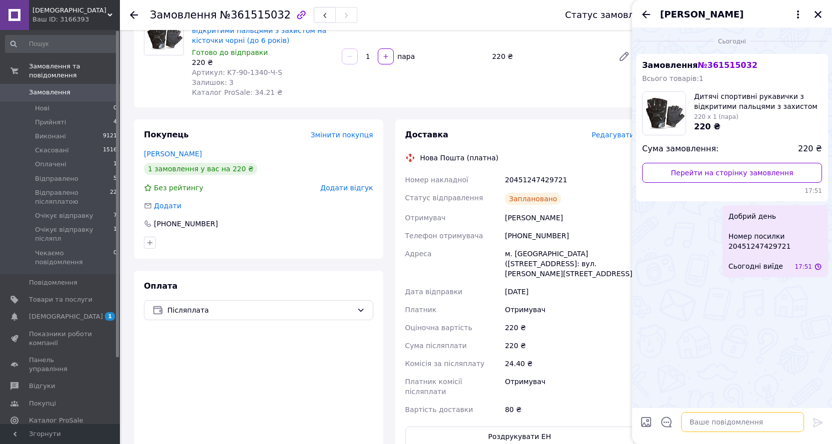
scroll to position [0, 0]
click at [816, 13] on icon "Закрити" at bounding box center [818, 14] width 9 height 9
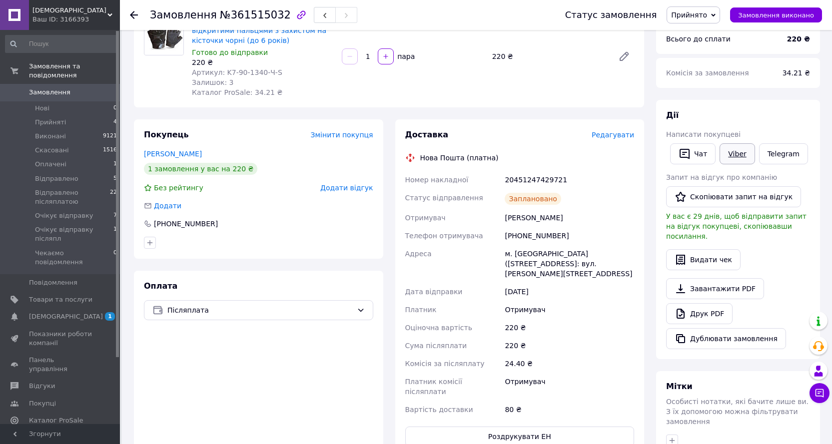
click at [731, 159] on link "Viber" at bounding box center [737, 153] width 35 height 21
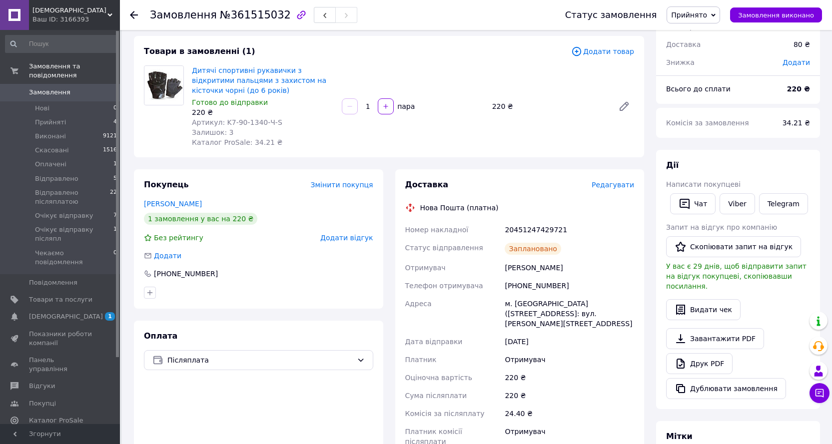
click at [697, 9] on span "Прийнято" at bounding box center [693, 14] width 53 height 17
click at [705, 96] on li "Очікує відправку післяпл" at bounding box center [716, 98] width 98 height 15
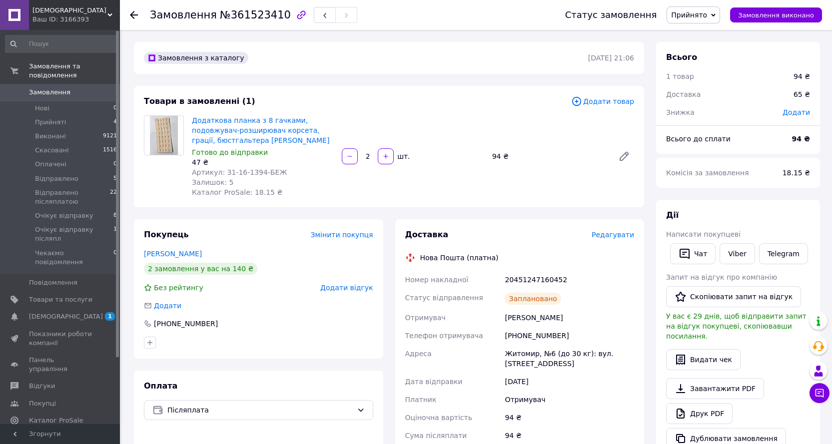
click at [692, 11] on span "Прийнято" at bounding box center [689, 15] width 36 height 8
click at [718, 99] on li "Очікує відправку післяпл" at bounding box center [716, 98] width 98 height 15
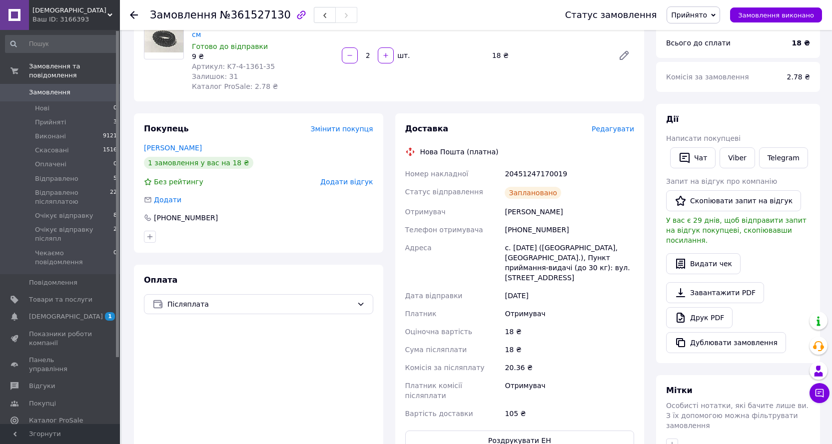
scroll to position [100, 0]
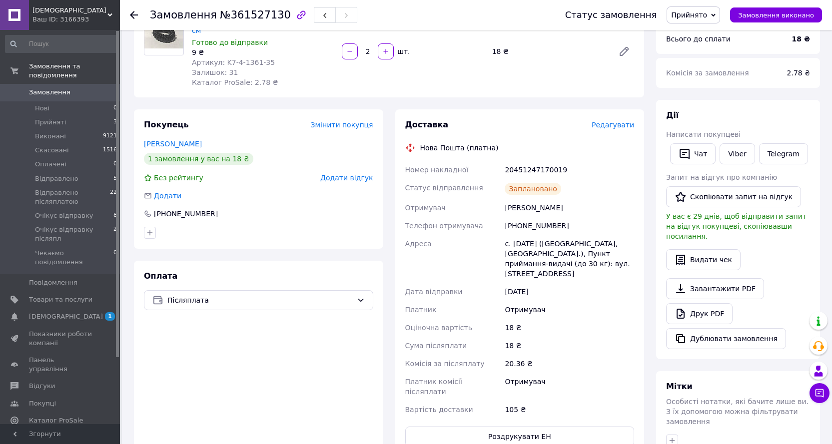
click at [704, 9] on span "Прийнято" at bounding box center [693, 14] width 53 height 17
click at [718, 99] on li "Очікує відправку післяпл" at bounding box center [716, 98] width 98 height 15
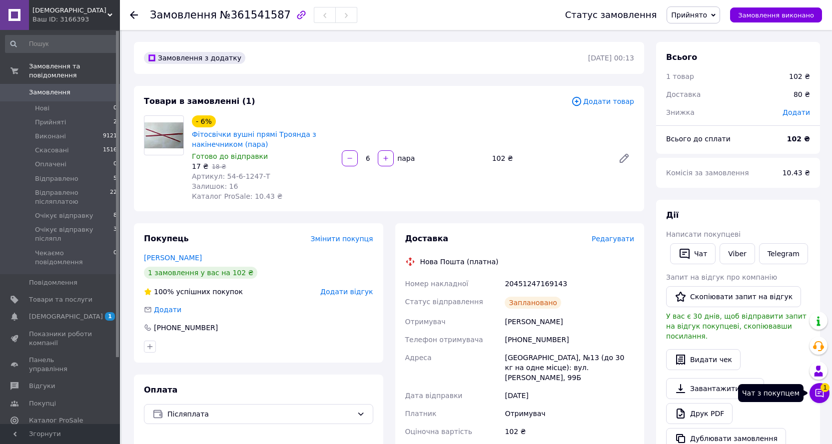
click at [820, 398] on icon at bounding box center [820, 393] width 10 height 10
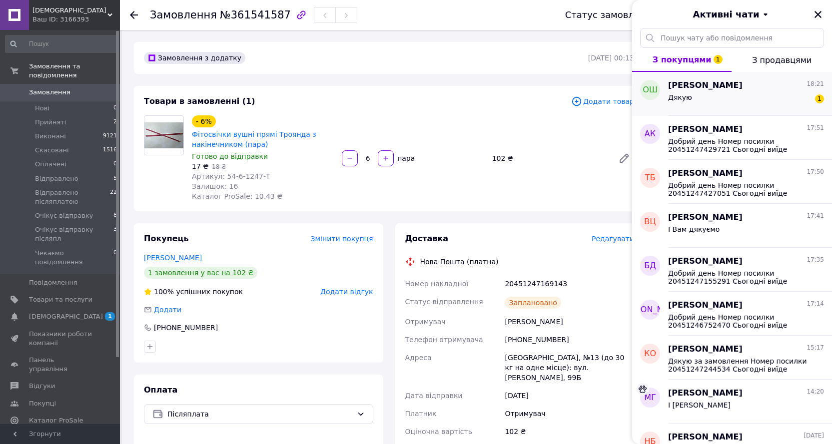
click at [723, 98] on div "Дякую 1" at bounding box center [746, 99] width 156 height 16
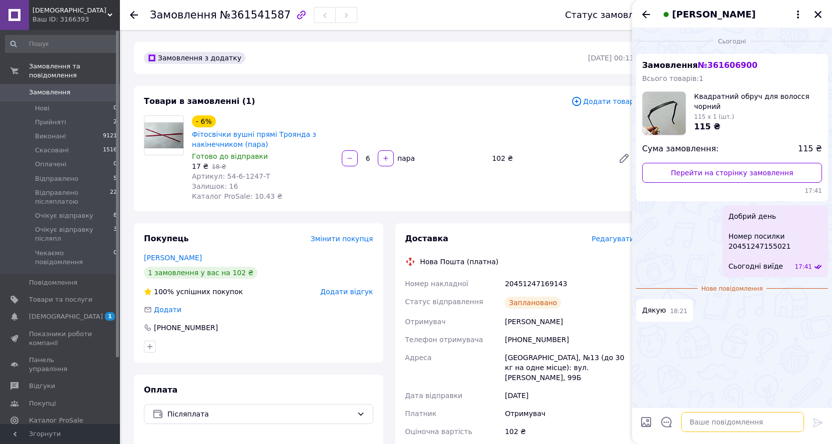
click at [734, 425] on textarea at bounding box center [742, 422] width 123 height 20
type textarea "І [PERSON_NAME]"
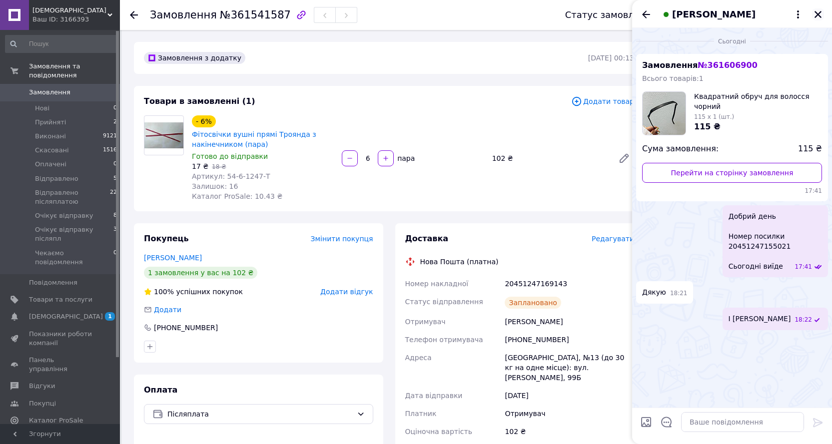
click at [821, 11] on icon "Закрити" at bounding box center [818, 14] width 9 height 9
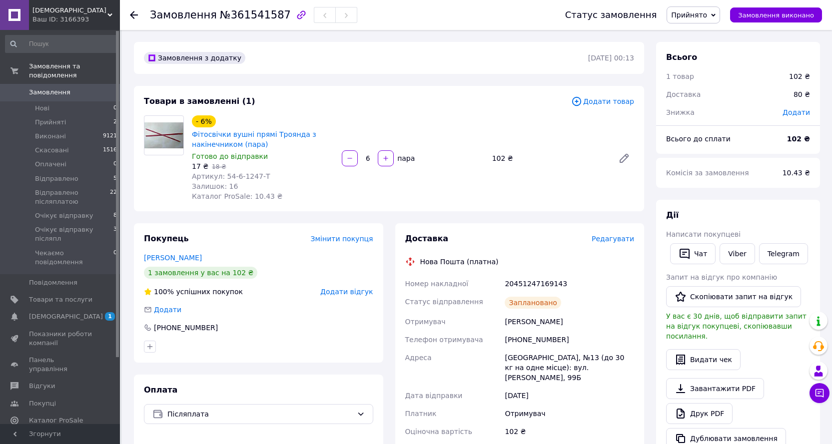
click at [595, 328] on div "[PERSON_NAME]" at bounding box center [569, 322] width 133 height 18
click at [707, 12] on span "Прийнято" at bounding box center [689, 15] width 36 height 8
click at [718, 102] on li "Очікує відправку післяпл" at bounding box center [716, 98] width 98 height 15
click at [65, 211] on span "Очікує відправку" at bounding box center [64, 215] width 58 height 9
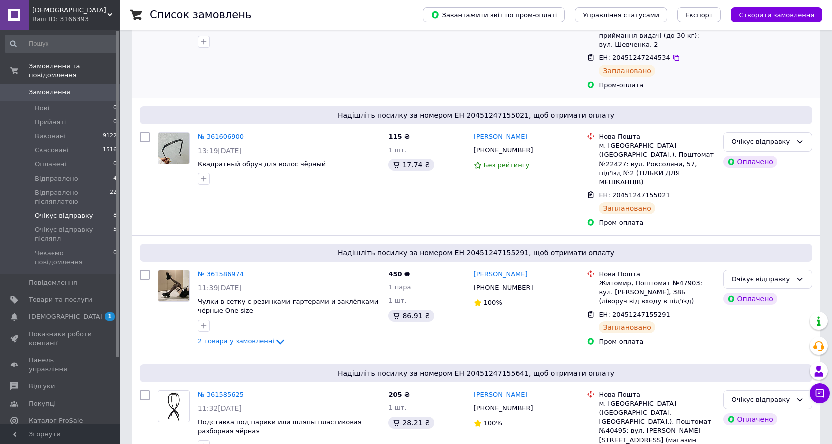
scroll to position [350, 0]
